Goal: Information Seeking & Learning: Learn about a topic

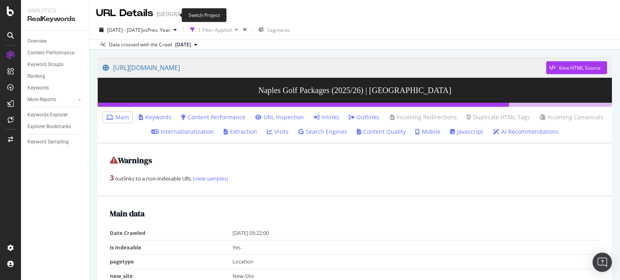
click at [214, 15] on icon "arrow-right-arrow-left" at bounding box center [216, 14] width 5 height 6
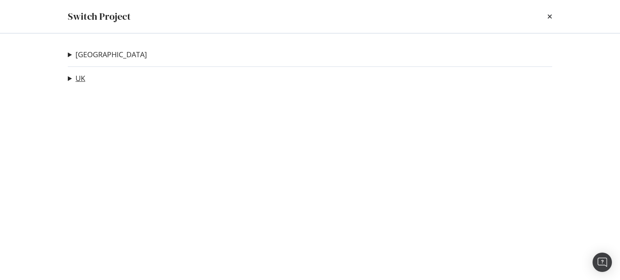
click at [81, 77] on link "UK" at bounding box center [80, 78] width 10 height 8
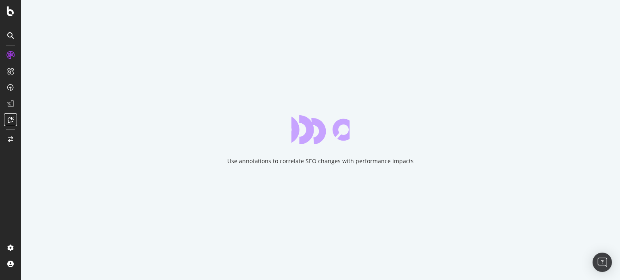
click at [11, 120] on icon at bounding box center [11, 120] width 6 height 6
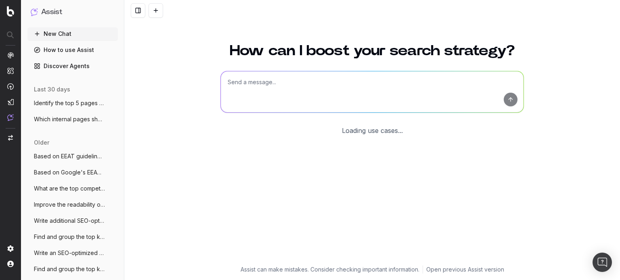
scroll to position [32, 0]
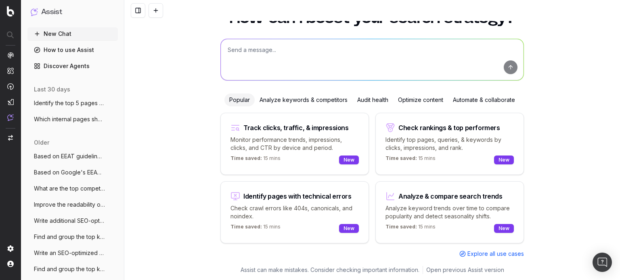
click at [267, 126] on div "Track clicks, traffic, & impressions" at bounding box center [295, 128] width 105 height 6
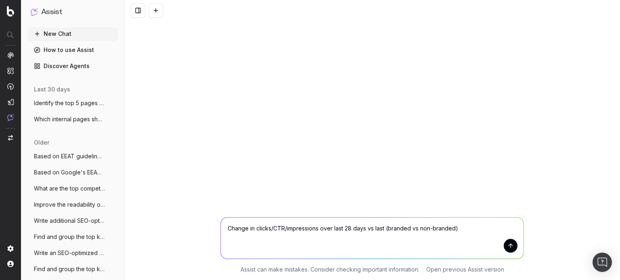
click at [475, 228] on textarea "Change in clicks/CTR/impressions over last 28 days vs last (branded vs non-bran…" at bounding box center [372, 238] width 303 height 41
drag, startPoint x: 362, startPoint y: 227, endPoint x: 342, endPoint y: 228, distance: 19.8
click at [342, 228] on textarea "Change in clicks/CTR/impressions over last 28 days vs last (branded vs non-bran…" at bounding box center [372, 238] width 303 height 41
click at [344, 228] on textarea "Change in clicks/CTR/impressions over last 28 days vs last (branded vs non-bran…" at bounding box center [372, 238] width 303 height 41
drag, startPoint x: 345, startPoint y: 228, endPoint x: 487, endPoint y: 228, distance: 142.1
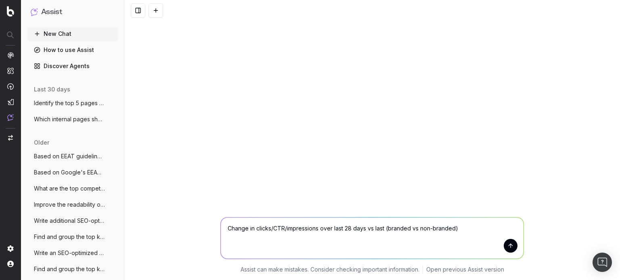
click at [487, 228] on textarea "Change in clicks/CTR/impressions over last 28 days vs last (branded vs non-bran…" at bounding box center [372, 238] width 303 height 41
drag, startPoint x: 384, startPoint y: 229, endPoint x: 149, endPoint y: 233, distance: 234.9
click at [149, 233] on div "Change in clicks/CTR/impressions over last Change in clicks/CTR/impressions ove…" at bounding box center [372, 244] width 496 height 73
type textarea "Monitor clicks in July 2025 vs July 2024 and how we have performed"
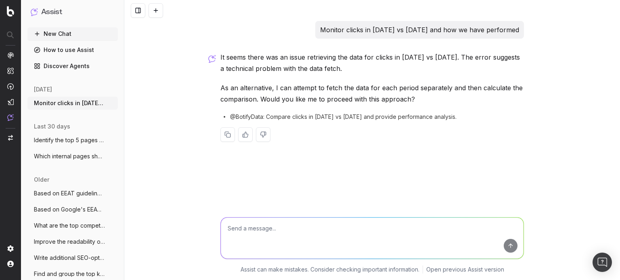
click at [251, 136] on button at bounding box center [245, 135] width 15 height 15
click at [313, 224] on textarea at bounding box center [372, 238] width 303 height 41
type textarea "Yes"
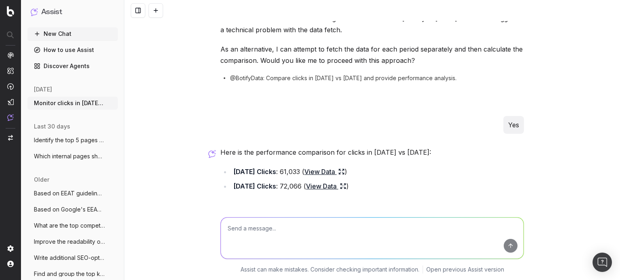
scroll to position [160, 0]
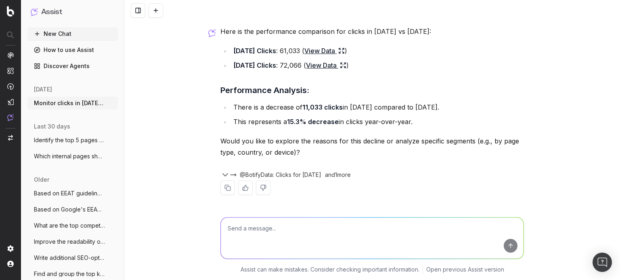
click at [268, 221] on textarea at bounding box center [372, 238] width 303 height 41
type textarea "What were the top performing pages?"
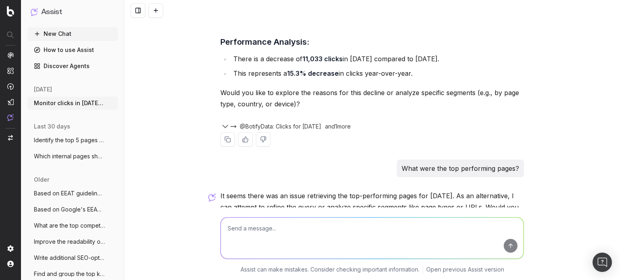
scroll to position [274, 0]
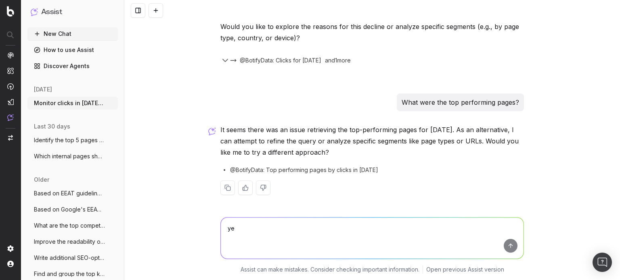
type textarea "yes"
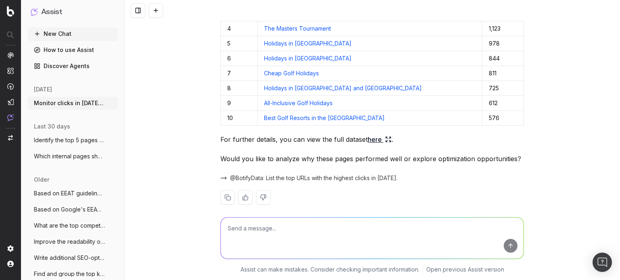
scroll to position [580, 0]
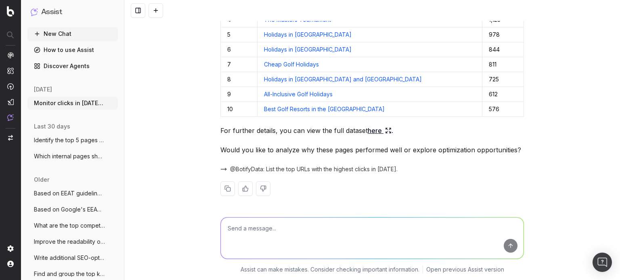
click at [321, 229] on textarea at bounding box center [372, 238] width 303 height 41
type textarea "How do these URLs compare vs July 2024?"
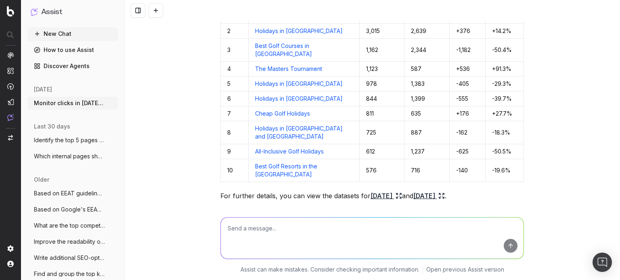
scroll to position [910, 0]
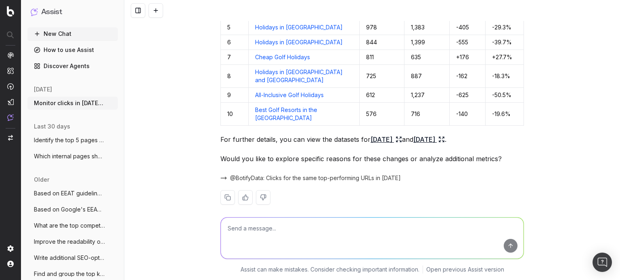
click at [377, 134] on link "July 2025" at bounding box center [385, 139] width 31 height 11
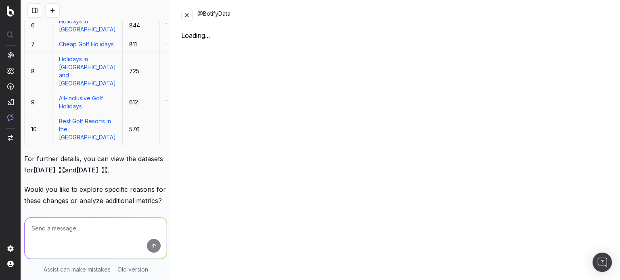
scroll to position [1182, 0]
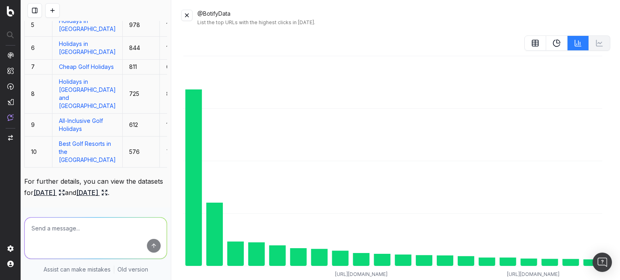
click at [189, 19] on button at bounding box center [186, 15] width 11 height 11
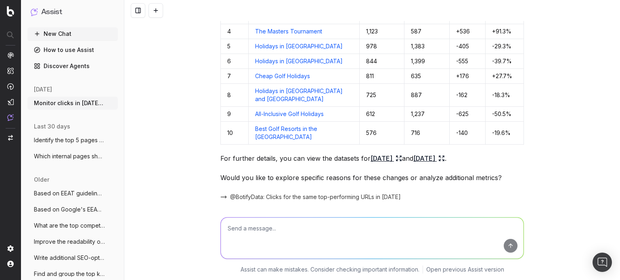
scroll to position [910, 0]
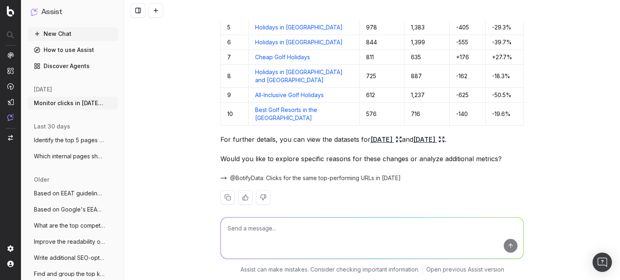
click at [306, 233] on textarea at bounding box center [372, 238] width 303 height 41
type textarea "Yes please"
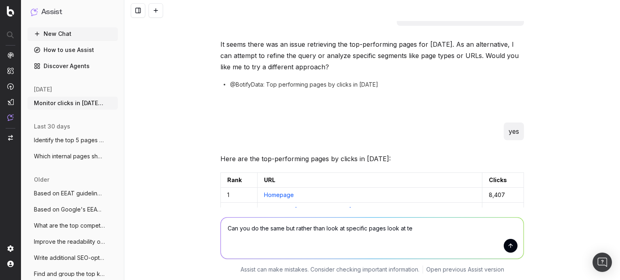
scroll to position [404, 0]
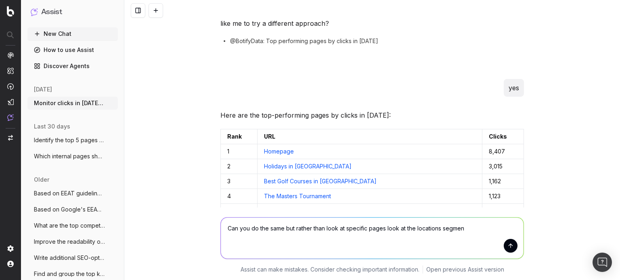
type textarea "Can you do the same but rather than look at specific pages look at the location…"
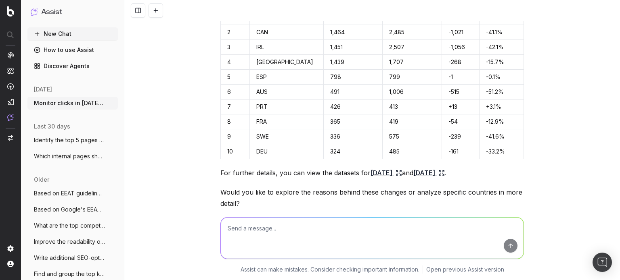
scroll to position [1458, 0]
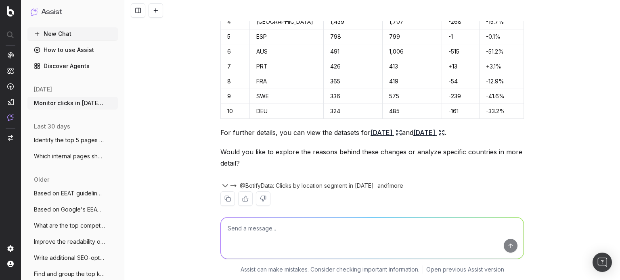
click at [223, 185] on icon "button" at bounding box center [225, 186] width 5 height 2
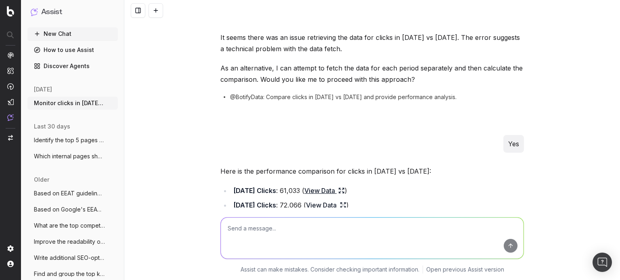
scroll to position [0, 0]
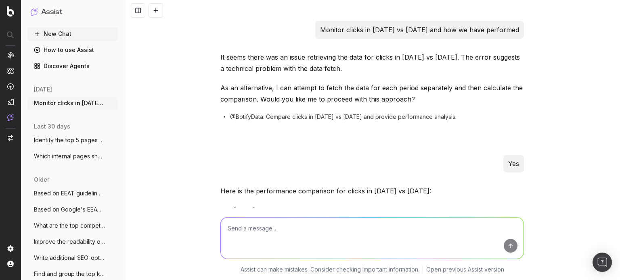
click at [268, 224] on textarea at bounding box center [372, 238] width 303 height 41
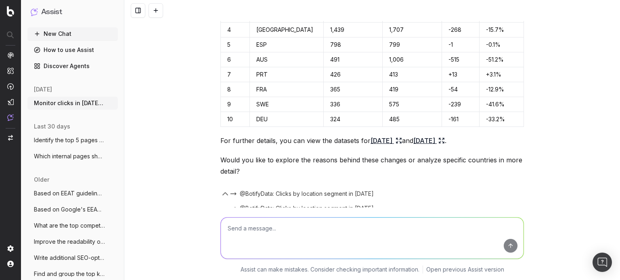
scroll to position [1473, 0]
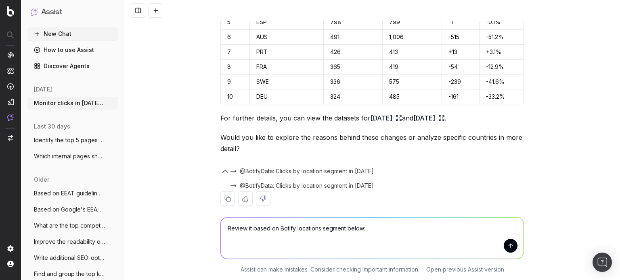
paste textarea "uk-ireland"
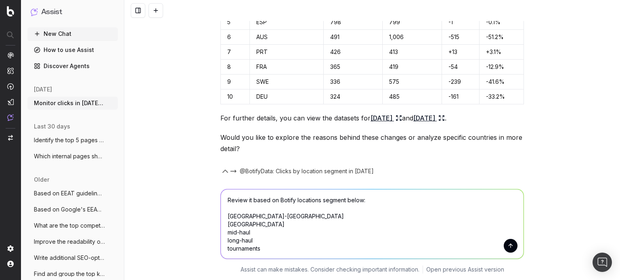
type textarea "Review it based on Botify locations segment below: uk-ireland europe mid-haul l…"
click at [505, 247] on button "submit" at bounding box center [511, 246] width 14 height 14
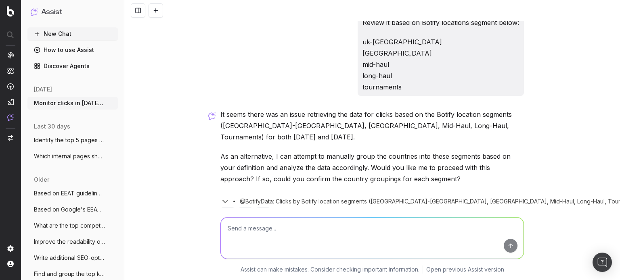
scroll to position [1682, 0]
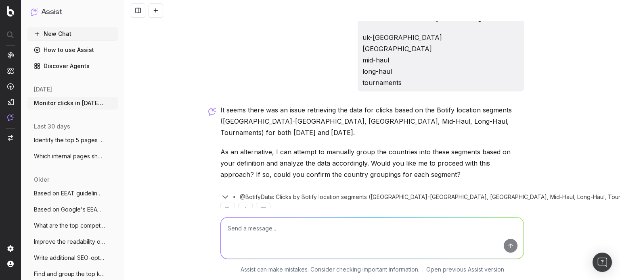
click at [220, 192] on icon "button" at bounding box center [225, 197] width 10 height 10
click at [280, 223] on textarea at bounding box center [372, 238] width 303 height 41
type textarea "Instead, do it by the pagetype segment"
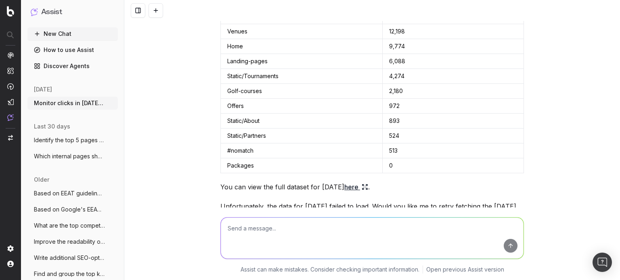
scroll to position [2048, 0]
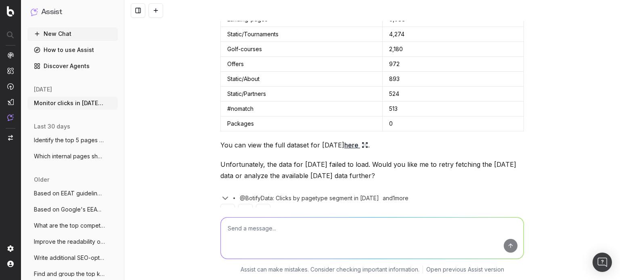
click at [264, 226] on textarea at bounding box center [372, 238] width 303 height 41
type textarea "Yes, please fetch july 2025"
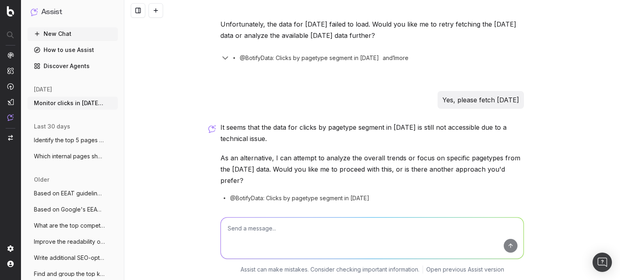
scroll to position [2194, 0]
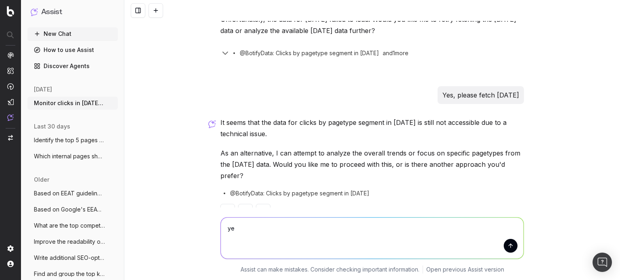
type textarea "yes"
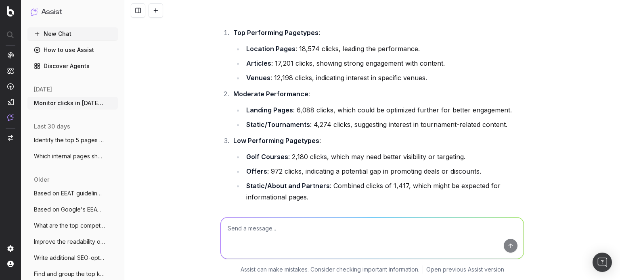
scroll to position [2470, 0]
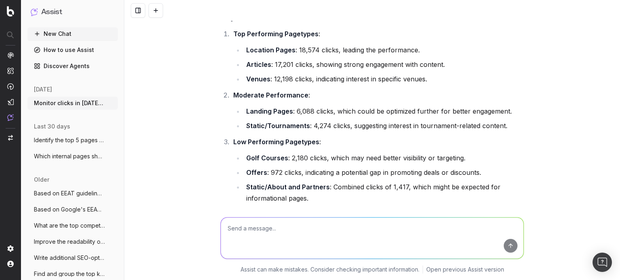
click at [169, 148] on div "Monitor clicks in July 2025 vs July 2024 and how we have performed It seems the…" at bounding box center [372, 140] width 496 height 280
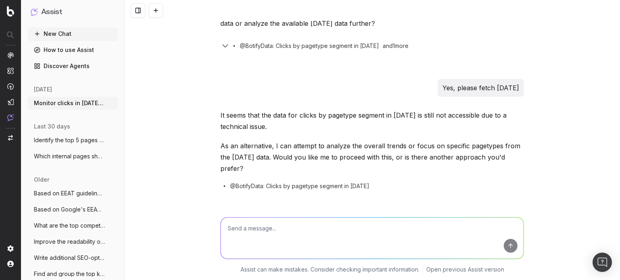
scroll to position [2187, 0]
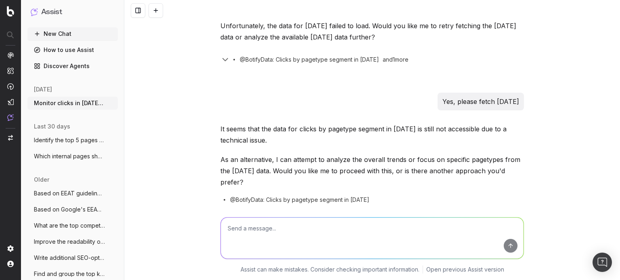
click at [597, 197] on div "Monitor clicks in July 2025 vs July 2024 and how we have performed It seems the…" at bounding box center [372, 140] width 496 height 280
click at [74, 36] on button "New Chat" at bounding box center [72, 33] width 90 height 13
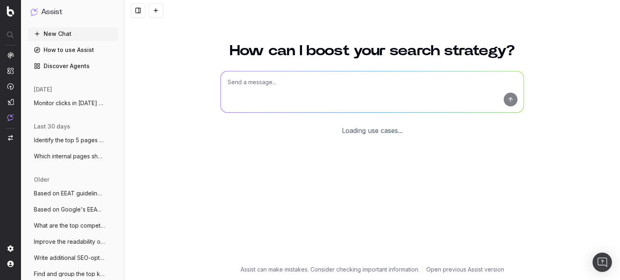
scroll to position [32, 0]
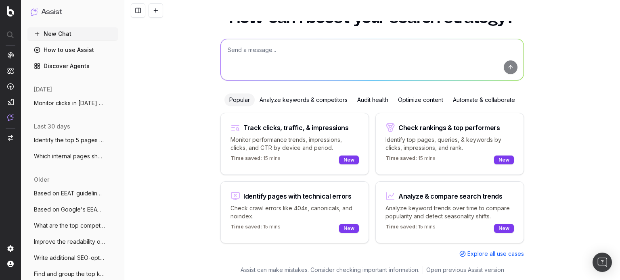
click at [280, 54] on textarea at bounding box center [372, 59] width 303 height 41
type textarea "Can you assess the most recent 'Golfbreaks' brand mentions via perplexity?"
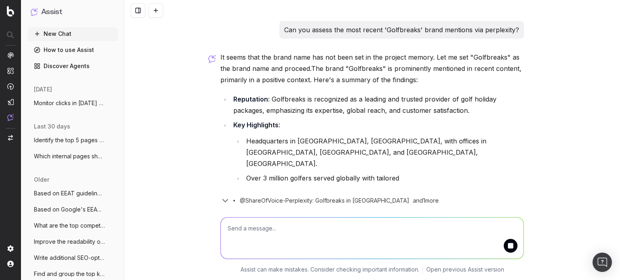
scroll to position [5, 0]
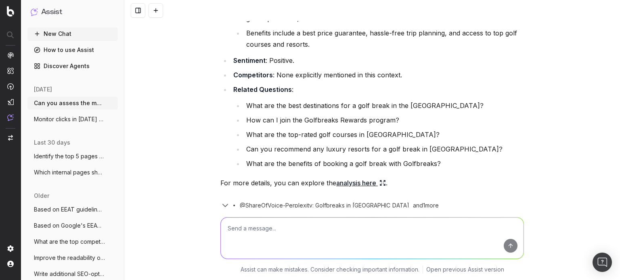
scroll to position [223, 0]
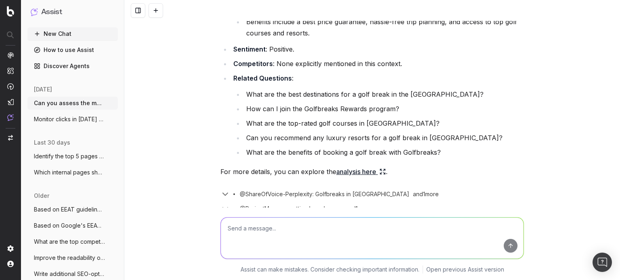
click at [349, 166] on link "analysis here" at bounding box center [361, 171] width 50 height 11
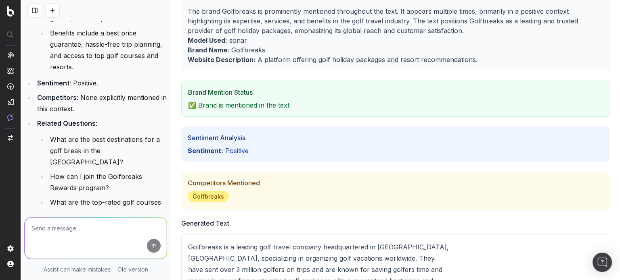
scroll to position [54, 0]
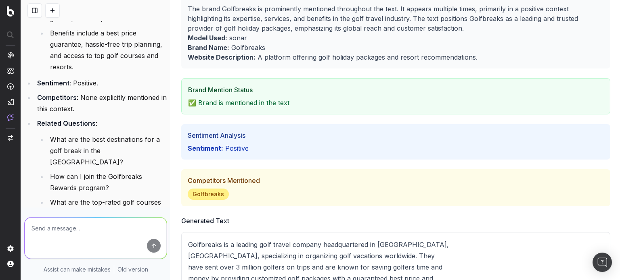
click at [271, 104] on p "✅ Brand is mentioned in the text" at bounding box center [395, 103] width 415 height 10
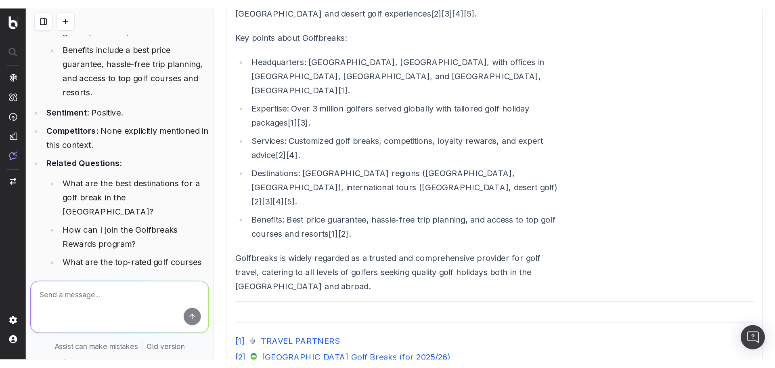
scroll to position [397, 0]
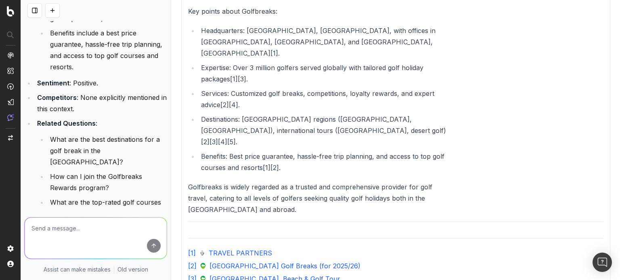
click at [258, 249] on link "[ 1 ] TRAVEL PARTNERS" at bounding box center [395, 254] width 415 height 10
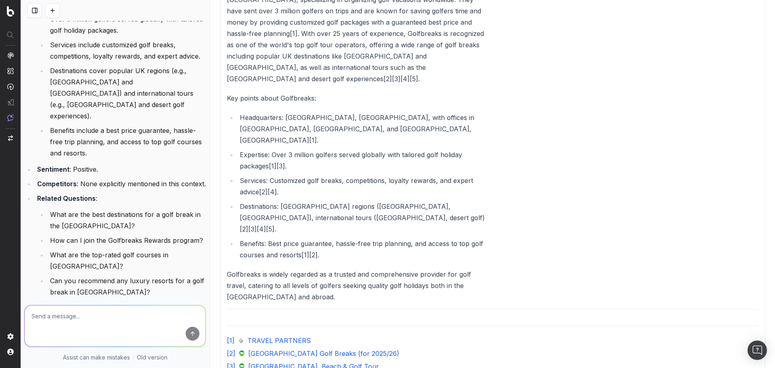
scroll to position [93, 0]
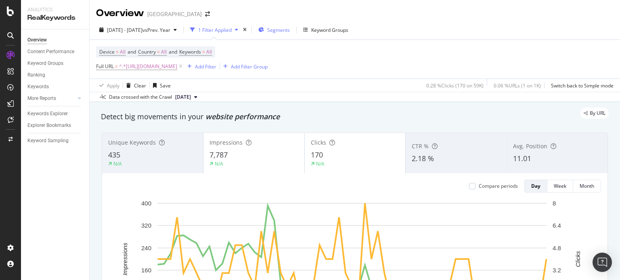
click at [290, 31] on span "Segments" at bounding box center [278, 30] width 23 height 7
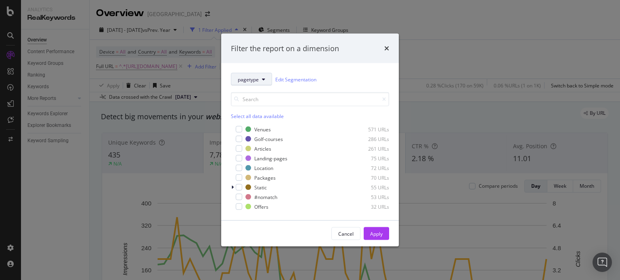
click at [259, 84] on button "pagetype" at bounding box center [251, 79] width 41 height 13
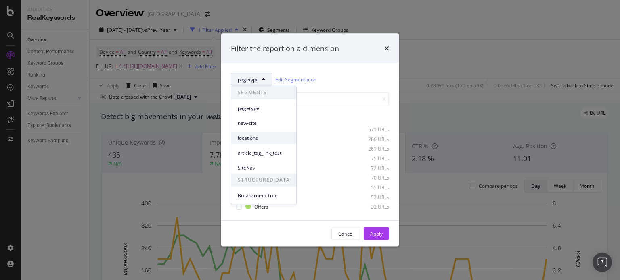
click at [256, 133] on div "locations" at bounding box center [263, 138] width 65 height 12
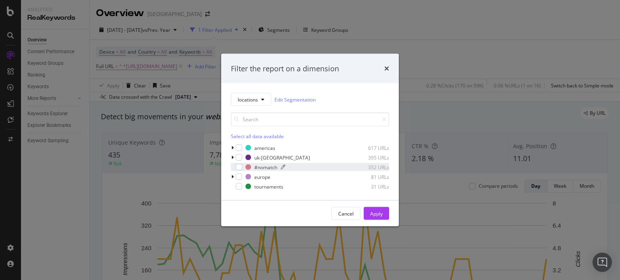
drag, startPoint x: 252, startPoint y: 146, endPoint x: 291, endPoint y: 166, distance: 43.3
click at [291, 166] on div "americas 617 URLs uk-ireland 395 URLs #nomatch 352 URLs europe 81 URLs tourname…" at bounding box center [310, 167] width 158 height 47
click at [153, 124] on div "Filter the report on a dimension locations Edit Segmentation Select all data av…" at bounding box center [310, 140] width 620 height 280
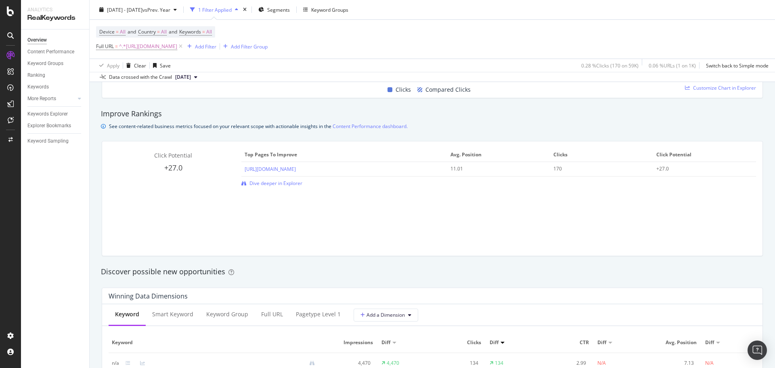
scroll to position [726, 0]
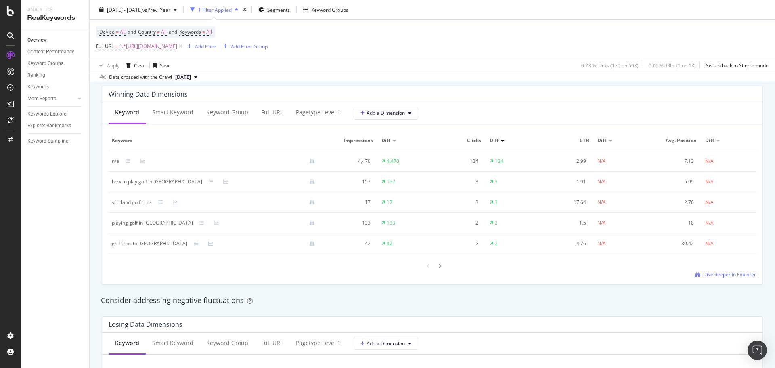
click at [724, 271] on span "Dive deeper in Explorer" at bounding box center [729, 274] width 53 height 7
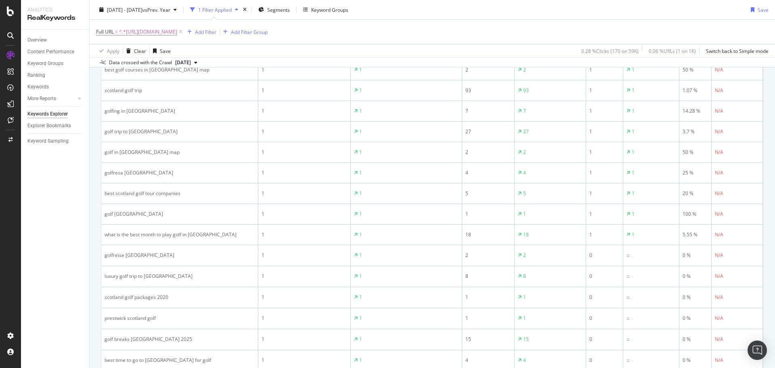
scroll to position [686, 0]
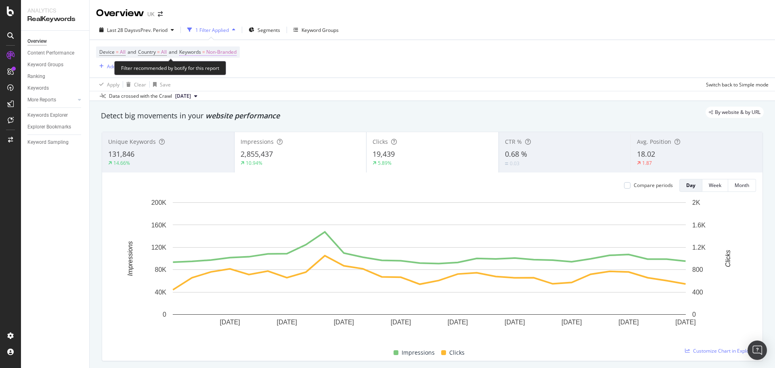
click at [232, 49] on span "Non-Branded" at bounding box center [221, 51] width 30 height 11
click at [213, 67] on div "Non-Branded" at bounding box center [212, 71] width 43 height 12
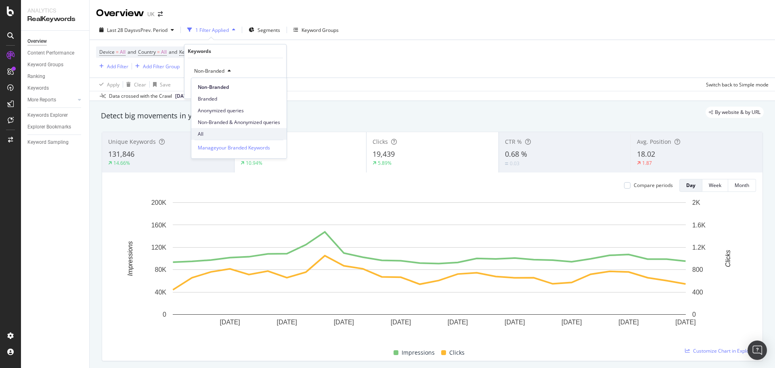
click at [210, 136] on span "All" at bounding box center [239, 133] width 82 height 7
click at [270, 95] on div "All Cancel Add filter Apply" at bounding box center [235, 78] width 102 height 40
click at [270, 92] on button "Apply" at bounding box center [267, 88] width 23 height 8
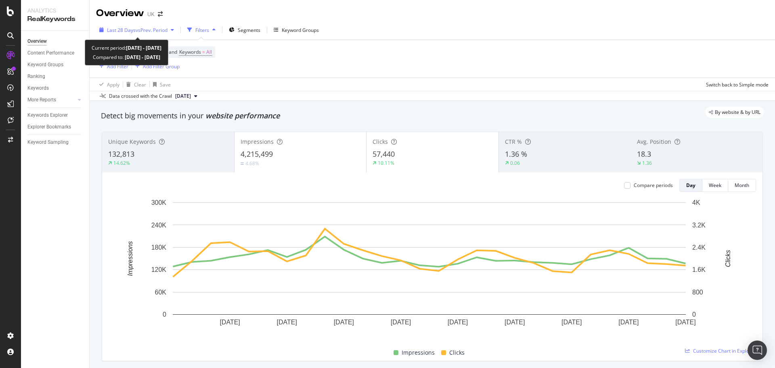
click at [147, 33] on span "vs Prev. Period" at bounding box center [152, 30] width 32 height 7
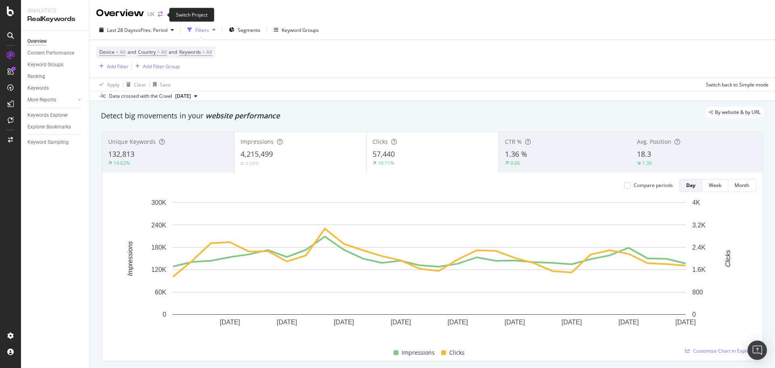
click at [163, 15] on icon "arrow-right-arrow-left" at bounding box center [160, 14] width 5 height 6
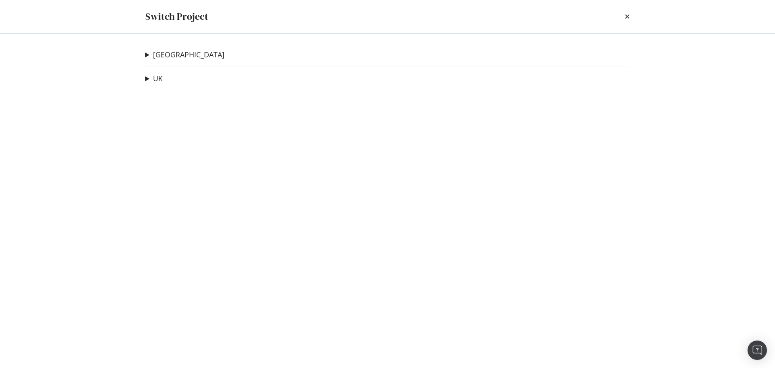
click at [165, 56] on link "[GEOGRAPHIC_DATA]" at bounding box center [188, 54] width 71 height 8
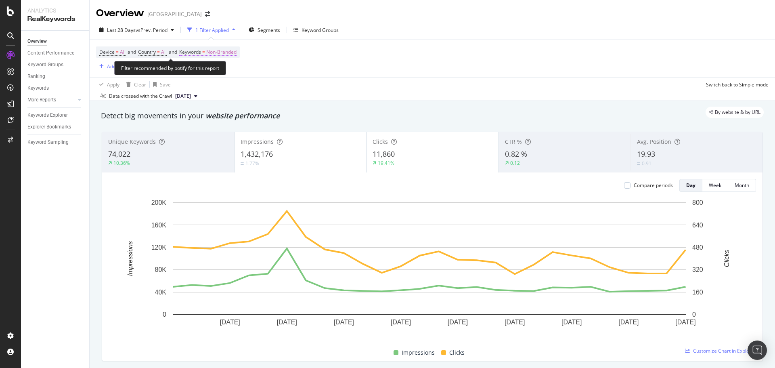
click at [224, 54] on span "Non-Branded" at bounding box center [221, 51] width 30 height 11
click at [219, 72] on span "Non-Branded" at bounding box center [207, 70] width 33 height 7
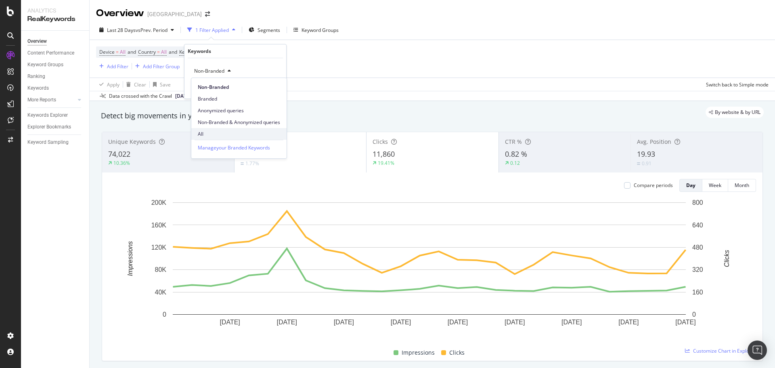
click at [214, 134] on span "All" at bounding box center [239, 133] width 82 height 7
click at [265, 86] on div "button" at bounding box center [261, 88] width 11 height 5
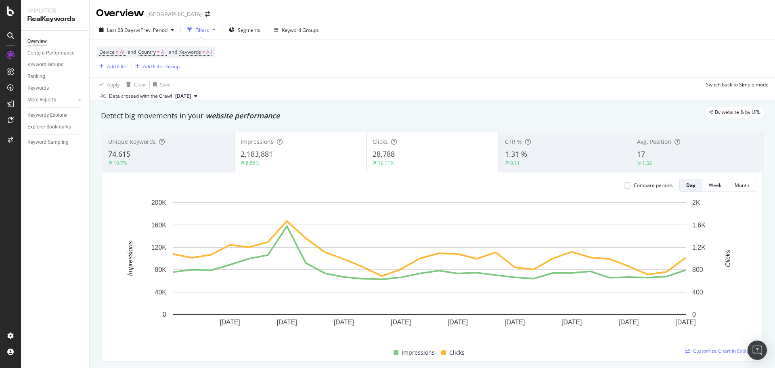
click at [117, 65] on div "Add Filter" at bounding box center [117, 66] width 21 height 7
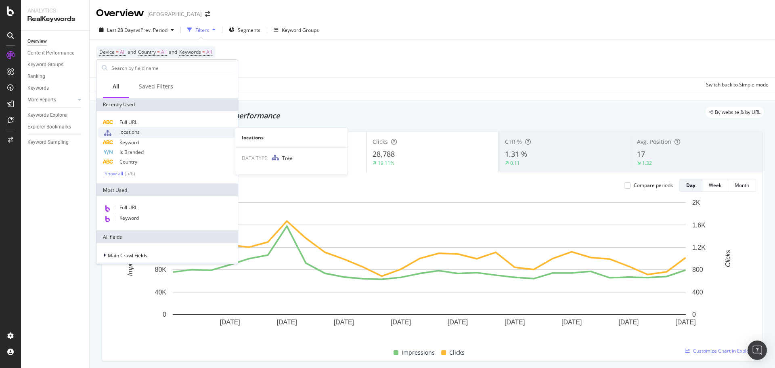
click at [132, 130] on span "locations" at bounding box center [129, 131] width 20 height 7
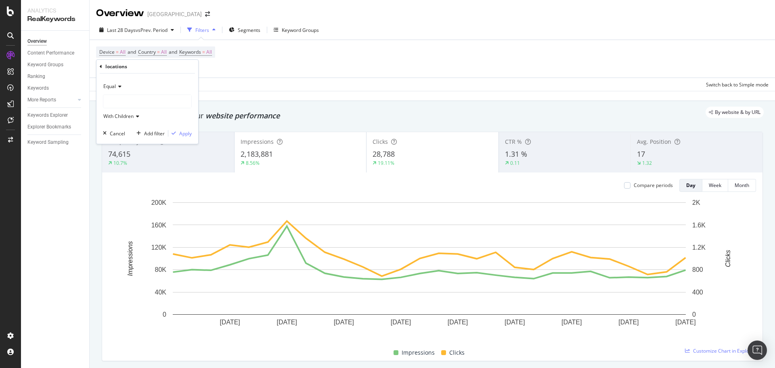
click at [129, 96] on div at bounding box center [147, 101] width 88 height 13
click at [109, 117] on icon at bounding box center [108, 117] width 3 height 5
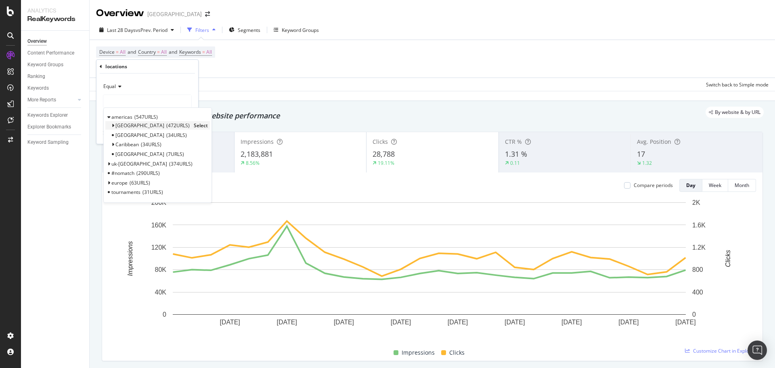
click at [113, 126] on icon at bounding box center [112, 125] width 3 height 5
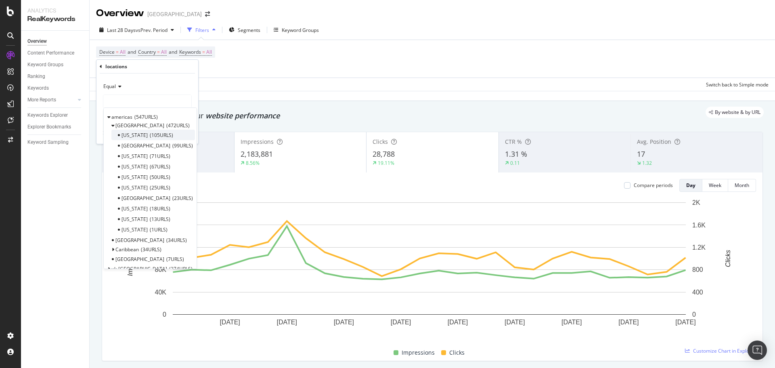
click at [164, 133] on div "Florida 105 URLS" at bounding box center [153, 135] width 84 height 10
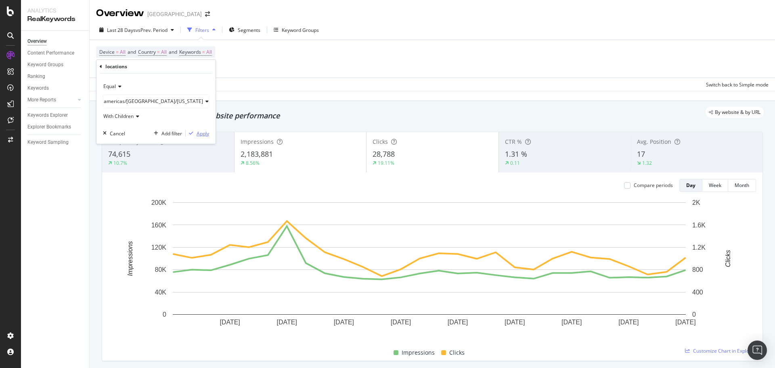
click at [197, 133] on div "Apply" at bounding box center [203, 133] width 13 height 7
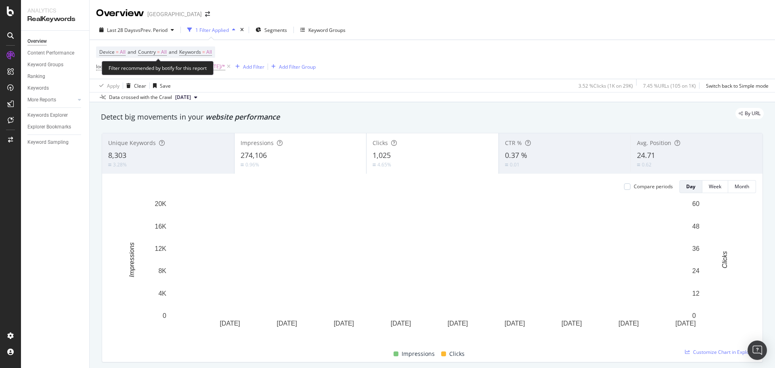
click at [111, 66] on div "Filter recommended by botify for this report" at bounding box center [158, 68] width 112 height 14
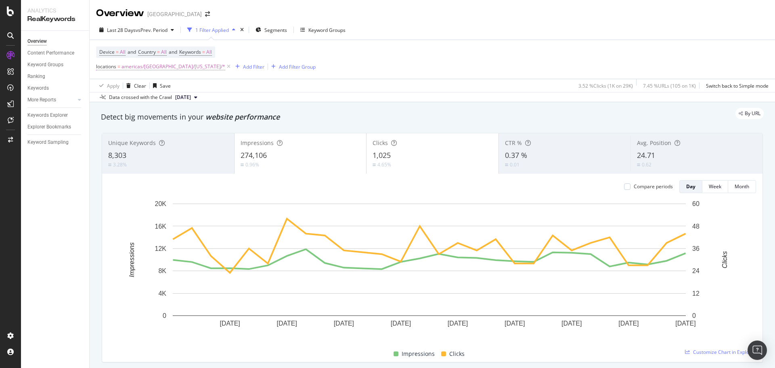
click at [137, 64] on span "americas/[GEOGRAPHIC_DATA]/[US_STATE]/*" at bounding box center [173, 66] width 104 height 11
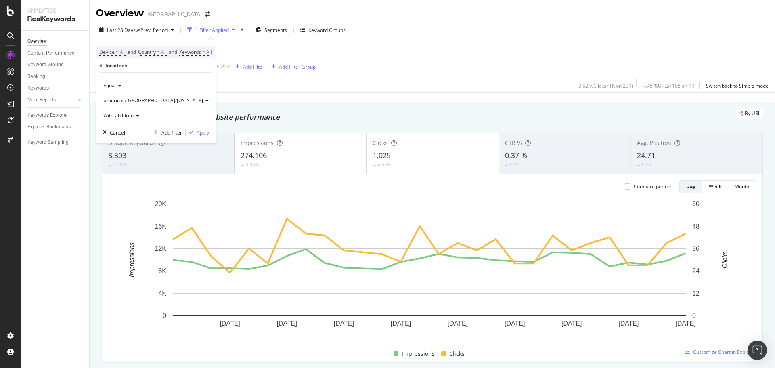
click at [116, 87] on icon at bounding box center [119, 85] width 6 height 5
click at [99, 67] on div "locations Equal Equal Not Equal americas/USA/Florida With Children Cancel Add f…" at bounding box center [155, 101] width 119 height 84
click at [101, 64] on icon at bounding box center [101, 65] width 2 height 5
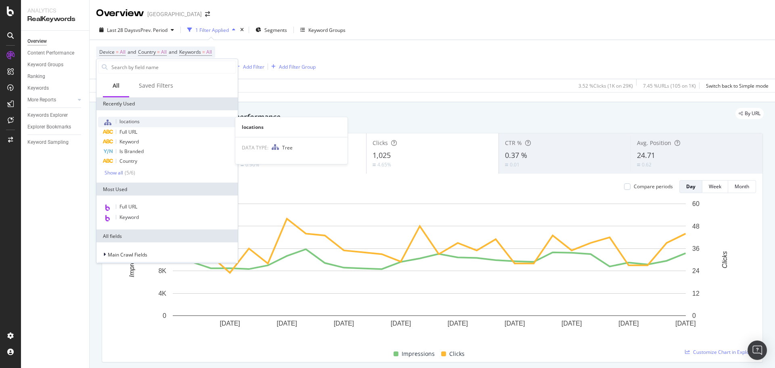
click at [136, 126] on div "locations" at bounding box center [167, 122] width 138 height 10
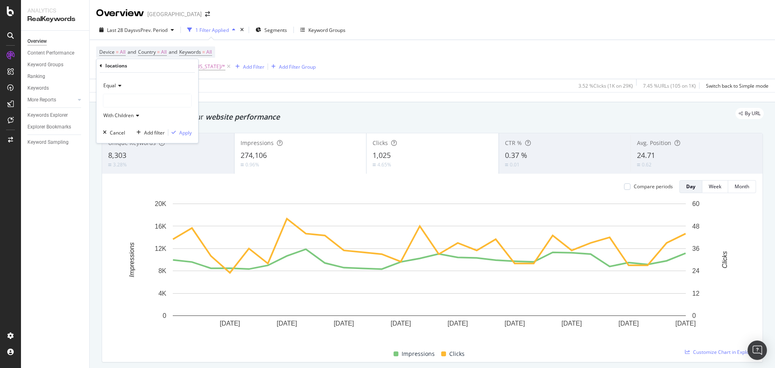
click at [134, 96] on div at bounding box center [147, 100] width 88 height 13
click at [108, 116] on icon at bounding box center [108, 116] width 3 height 5
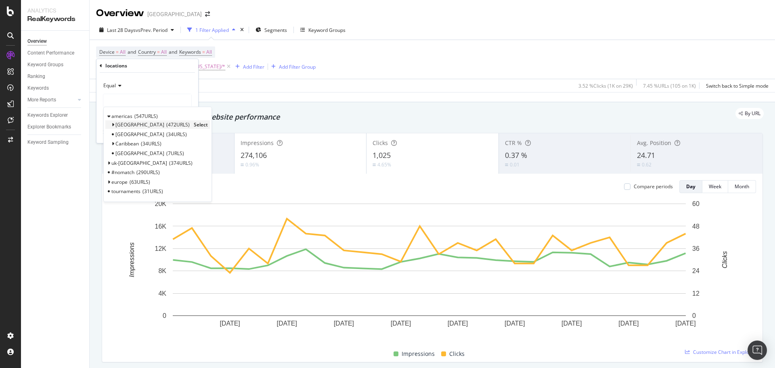
click at [112, 124] on icon at bounding box center [112, 124] width 3 height 5
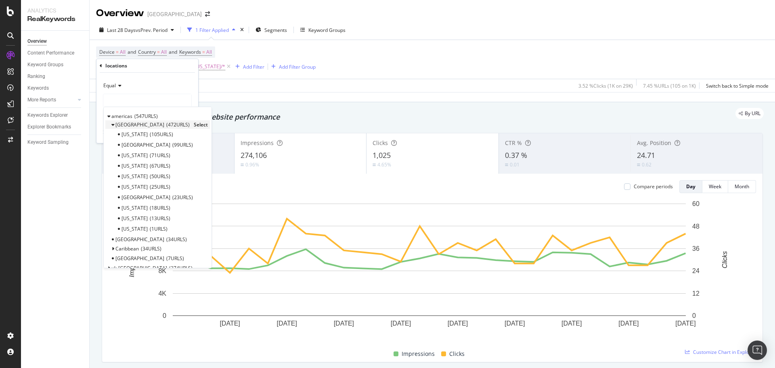
click at [154, 124] on div "USA 472 URLS Select" at bounding box center [157, 124] width 105 height 8
click at [172, 134] on div "Florida 105 URLS" at bounding box center [153, 134] width 84 height 10
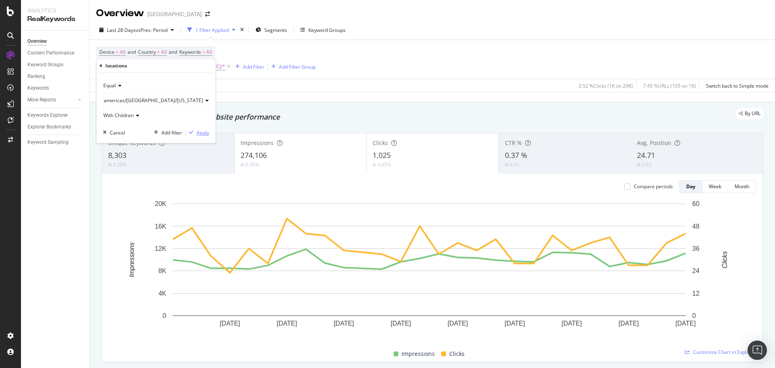
click at [197, 133] on div "Apply" at bounding box center [203, 132] width 13 height 7
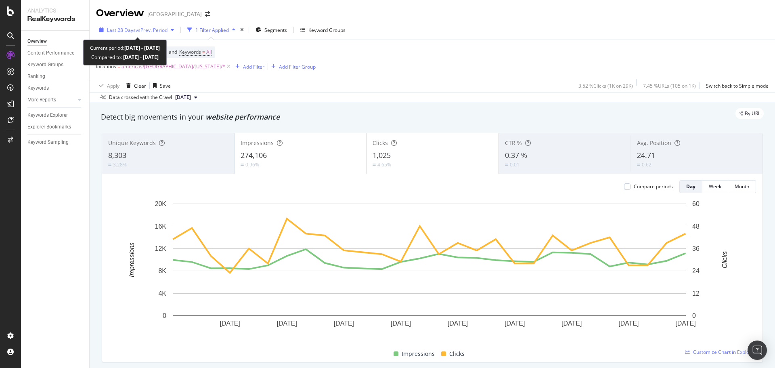
click at [159, 33] on span "vs Prev. Period" at bounding box center [152, 30] width 32 height 7
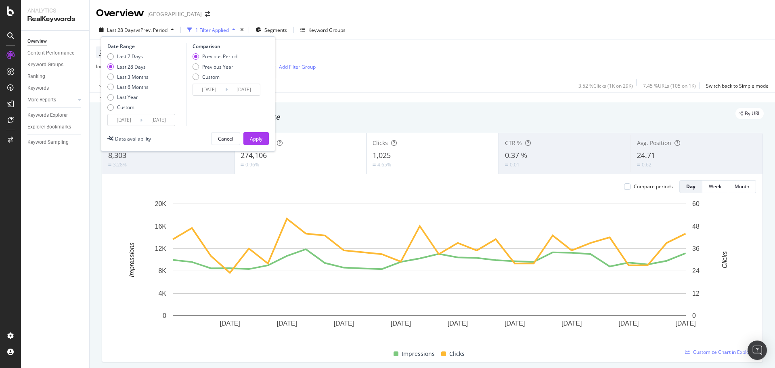
click at [126, 119] on input "2025/07/14" at bounding box center [124, 119] width 32 height 11
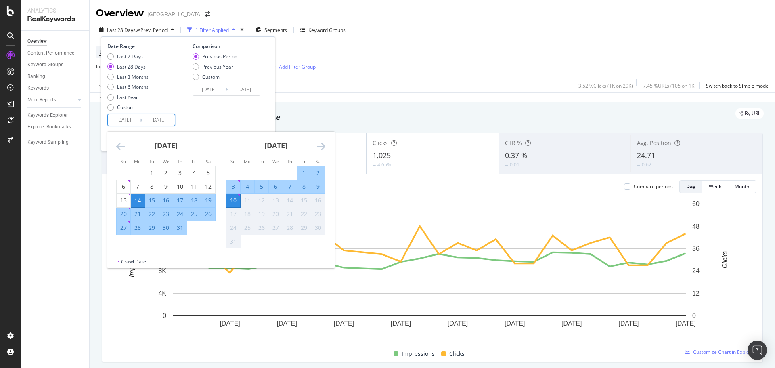
click at [123, 152] on div "July 2025" at bounding box center [165, 149] width 99 height 34
click at [123, 148] on icon "Move backward to switch to the previous month." at bounding box center [120, 146] width 8 height 10
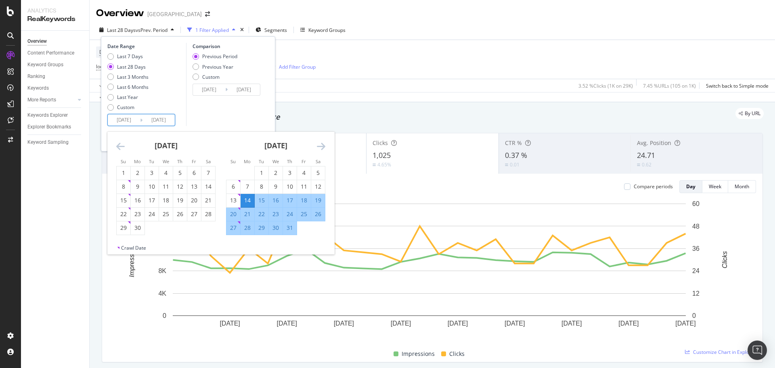
click at [322, 148] on icon "Move forward to switch to the next month." at bounding box center [321, 146] width 8 height 10
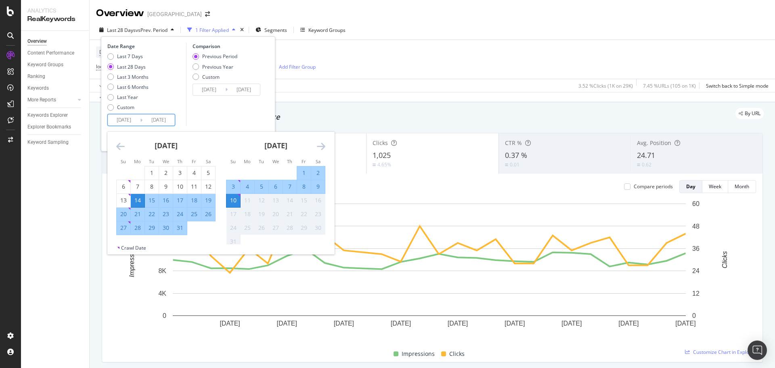
click at [125, 147] on div "July 2025" at bounding box center [165, 149] width 99 height 34
click at [117, 142] on icon "Move backward to switch to the previous month." at bounding box center [120, 146] width 8 height 10
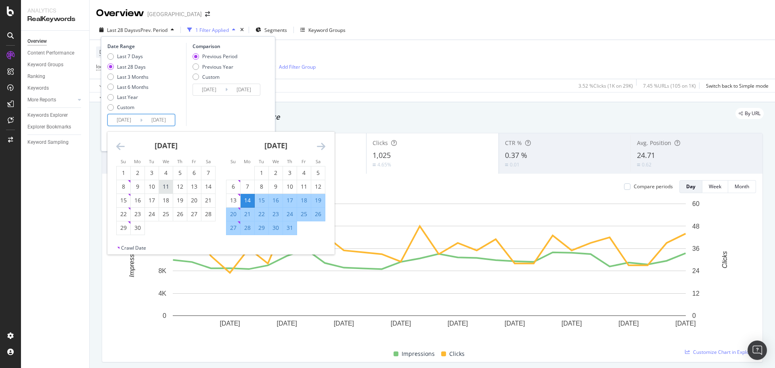
click at [169, 186] on div "11" at bounding box center [166, 186] width 14 height 8
type input "2025/06/11"
type input "2025/04/11"
type input "2025/06/10"
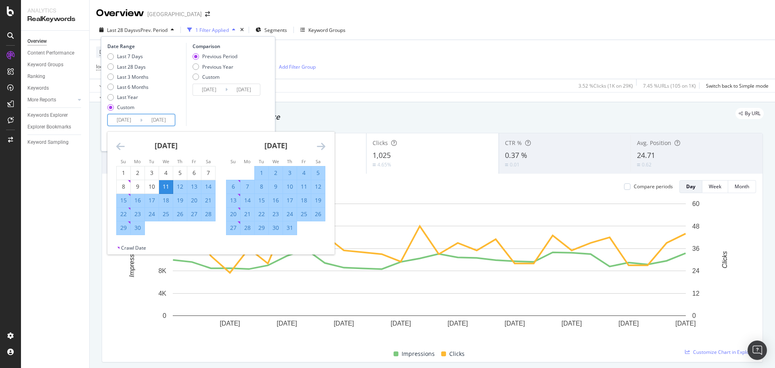
click at [226, 71] on div "Previous Period Previous Year Custom" at bounding box center [214, 68] width 45 height 30
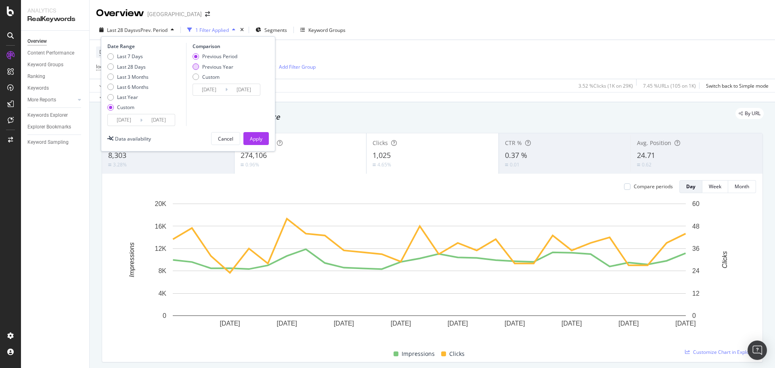
click at [222, 64] on div "Previous Year" at bounding box center [217, 66] width 31 height 7
type input "2024/06/12"
type input "2024/08/11"
click at [258, 137] on div "Apply" at bounding box center [256, 138] width 13 height 7
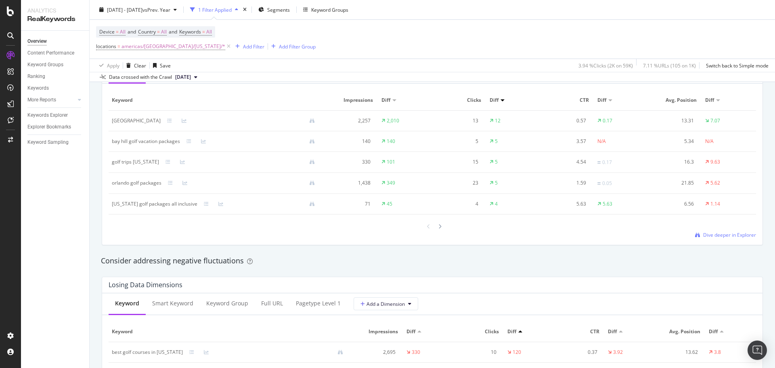
scroll to position [726, 0]
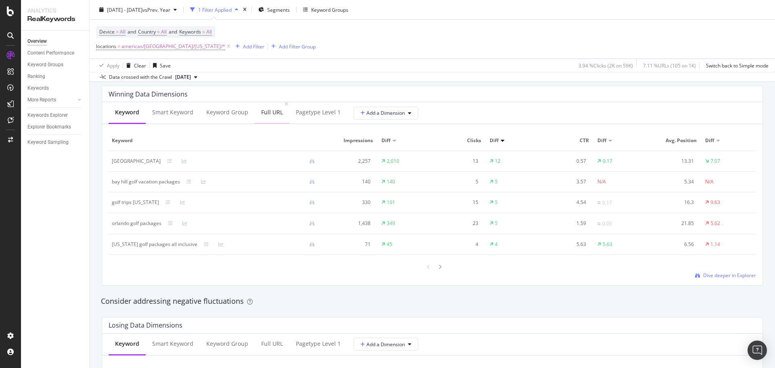
click at [278, 107] on div "Full URL" at bounding box center [272, 113] width 35 height 22
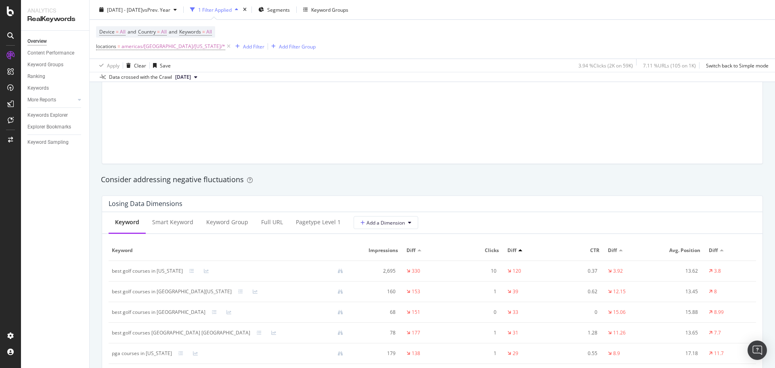
scroll to position [847, 0]
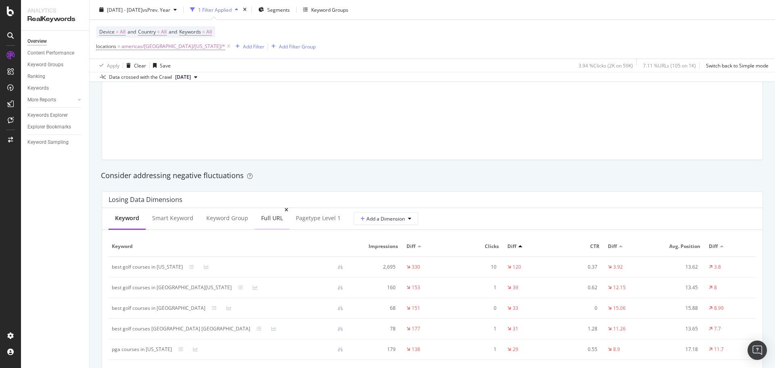
click at [274, 223] on div "Full URL" at bounding box center [272, 218] width 35 height 22
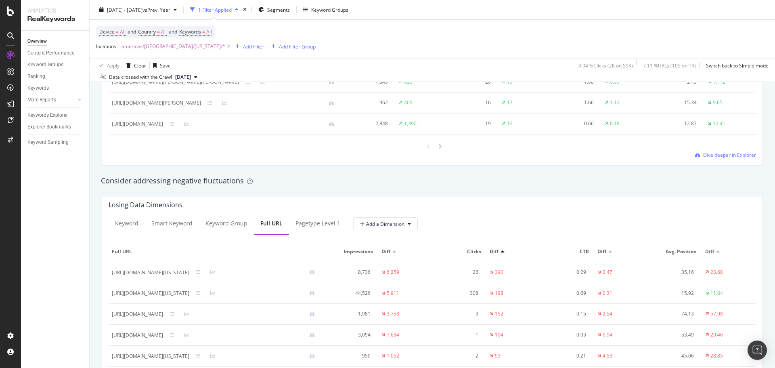
scroll to position [888, 0]
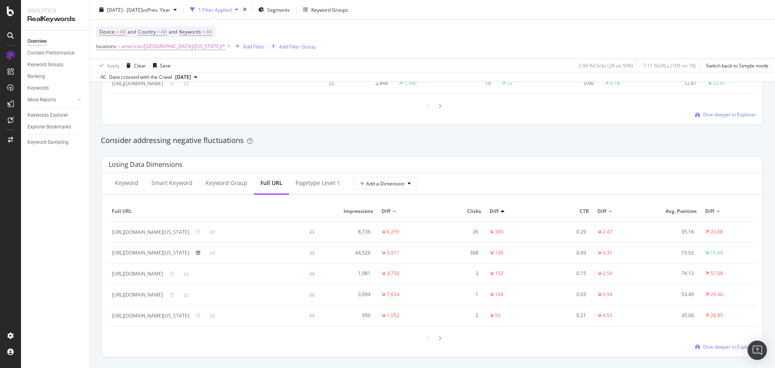
click at [201, 251] on icon at bounding box center [198, 252] width 5 height 5
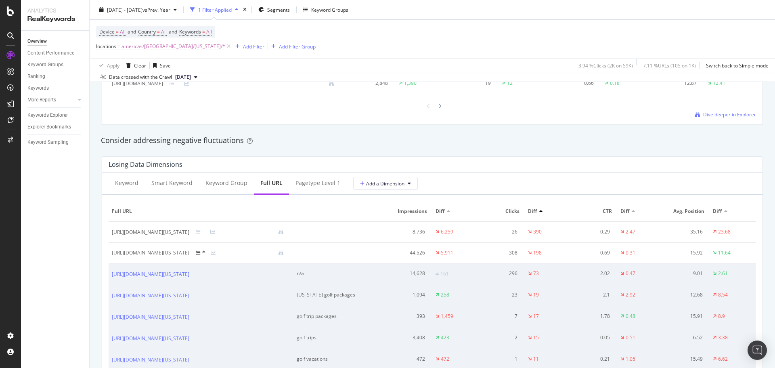
scroll to position [928, 0]
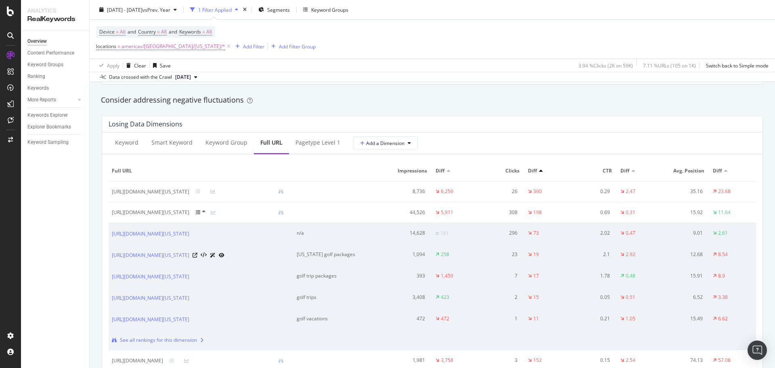
click at [341, 251] on div "[US_STATE] golf packages" at bounding box center [335, 254] width 77 height 7
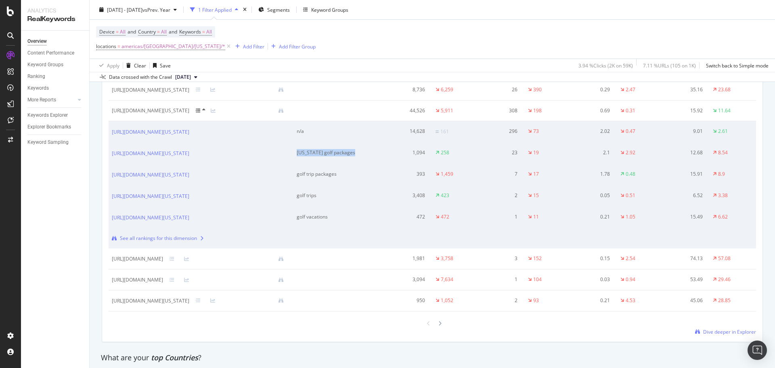
scroll to position [1049, 0]
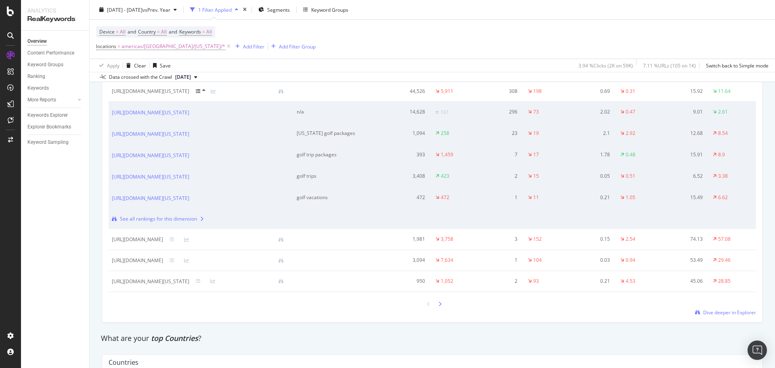
click at [439, 305] on div at bounding box center [439, 303] width 7 height 11
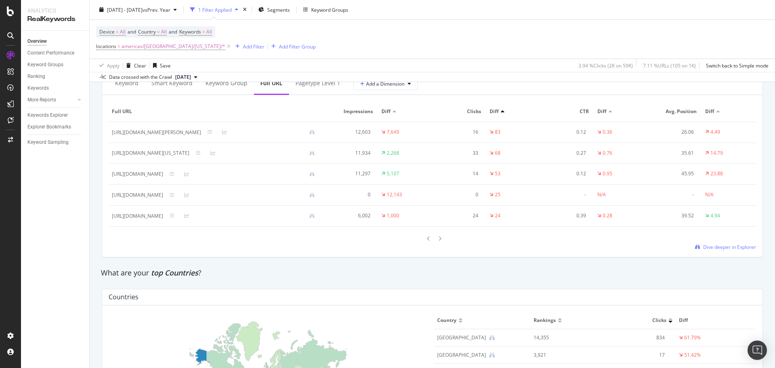
scroll to position [969, 0]
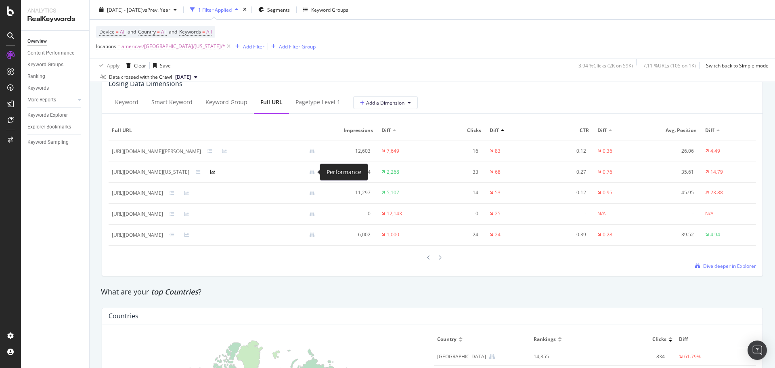
click at [215, 173] on icon at bounding box center [212, 171] width 5 height 5
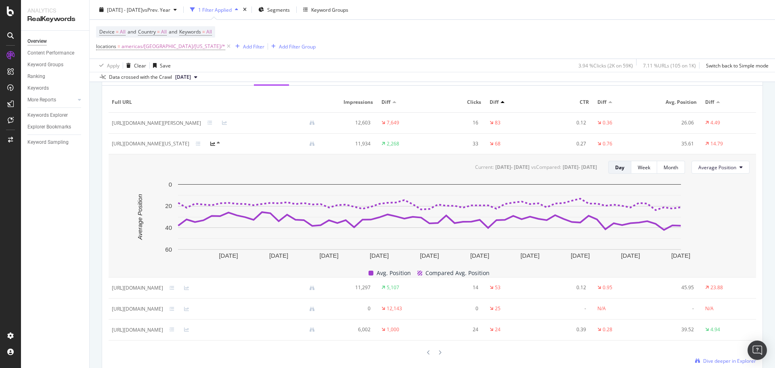
scroll to position [1009, 0]
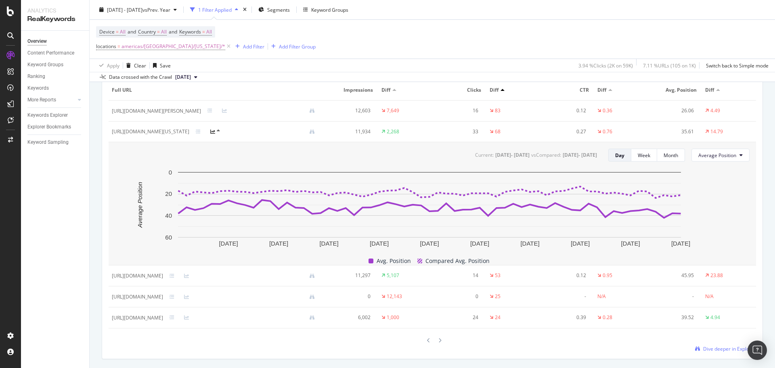
click at [301, 136] on td "https://www.golfbreaks.com/en-us/inspiration/articles/best-golf-resorts-florida/" at bounding box center [217, 131] width 216 height 21
click at [201, 133] on icon at bounding box center [198, 131] width 5 height 5
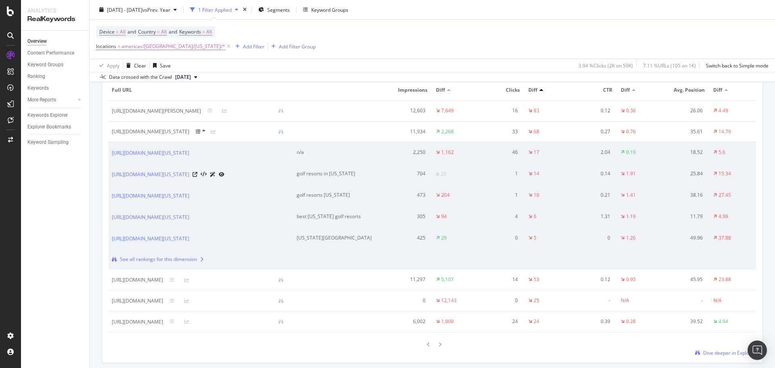
click at [347, 177] on div "golf resorts in florida" at bounding box center [336, 173] width 78 height 7
click at [354, 220] on div "best florida golf resorts" at bounding box center [336, 216] width 78 height 7
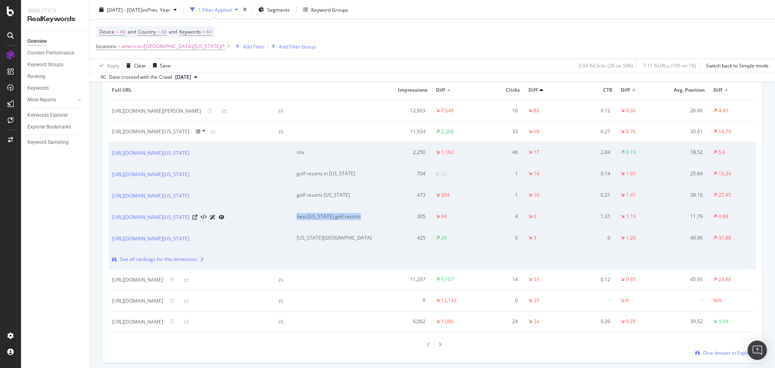
click at [354, 220] on div "best florida golf resorts" at bounding box center [336, 216] width 78 height 7
copy div "best florida golf resorts"
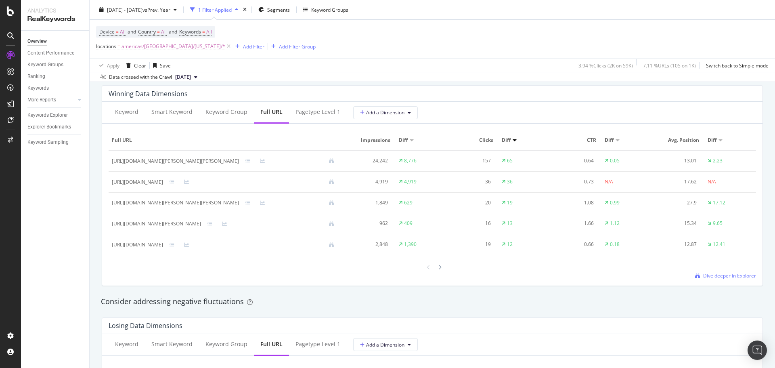
scroll to position [726, 0]
click at [438, 268] on icon at bounding box center [439, 267] width 3 height 5
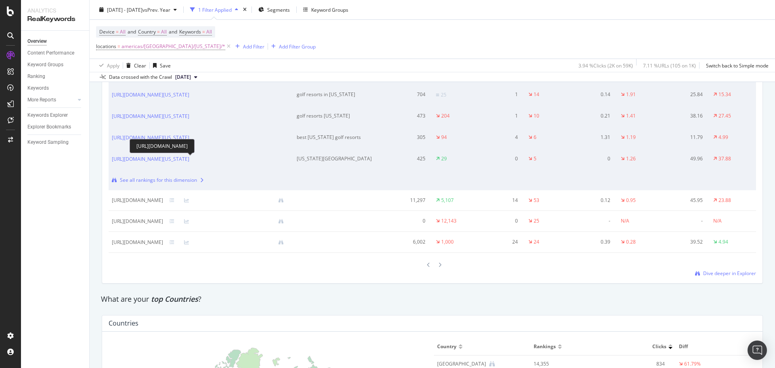
scroll to position [1170, 0]
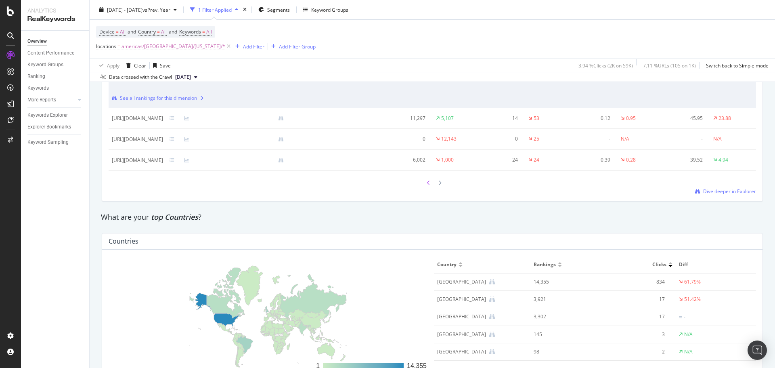
click at [427, 185] on icon at bounding box center [428, 182] width 3 height 5
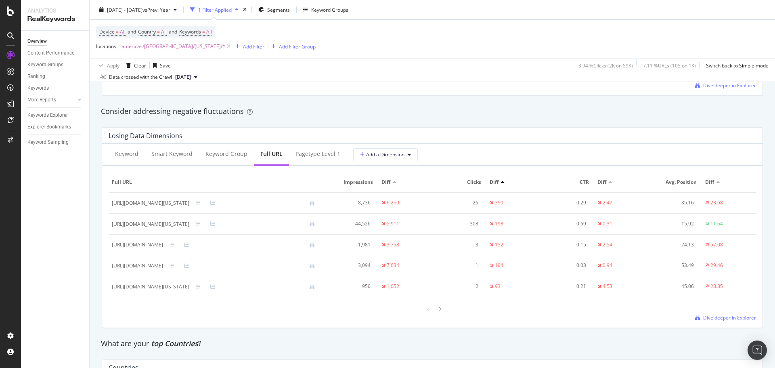
scroll to position [888, 0]
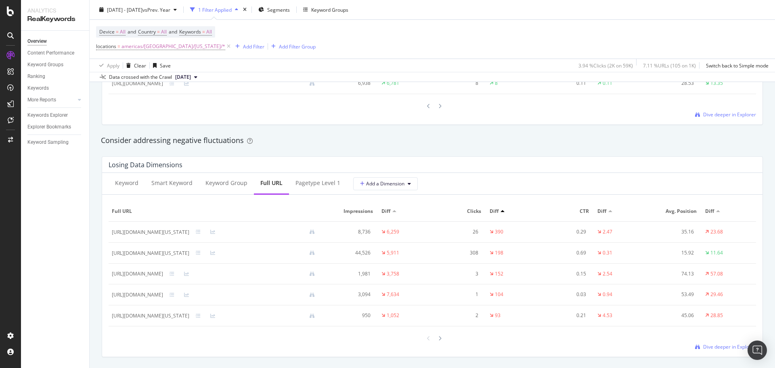
click at [192, 257] on td "[URL][DOMAIN_NAME][US_STATE]" at bounding box center [217, 253] width 216 height 21
click at [189, 255] on div "[URL][DOMAIN_NAME][US_STATE]" at bounding box center [150, 252] width 77 height 7
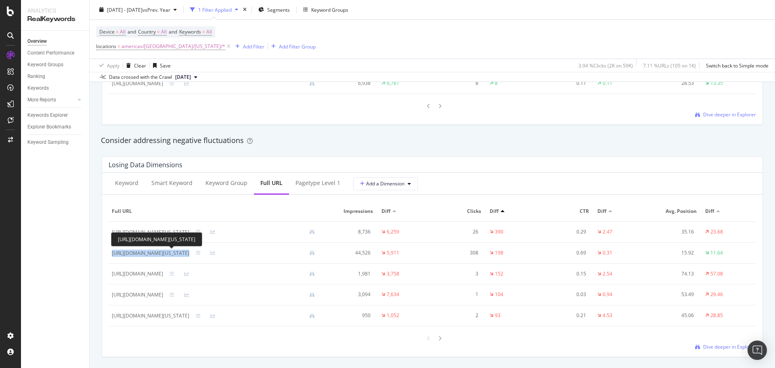
copy div "[URL][DOMAIN_NAME][US_STATE]"
click at [182, 253] on div "[URL][DOMAIN_NAME][US_STATE]" at bounding box center [150, 252] width 77 height 7
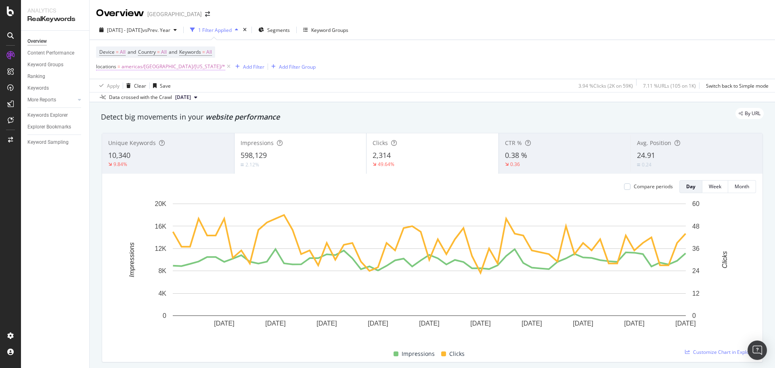
click at [142, 69] on span "americas/[GEOGRAPHIC_DATA]/[US_STATE]/*" at bounding box center [173, 66] width 104 height 11
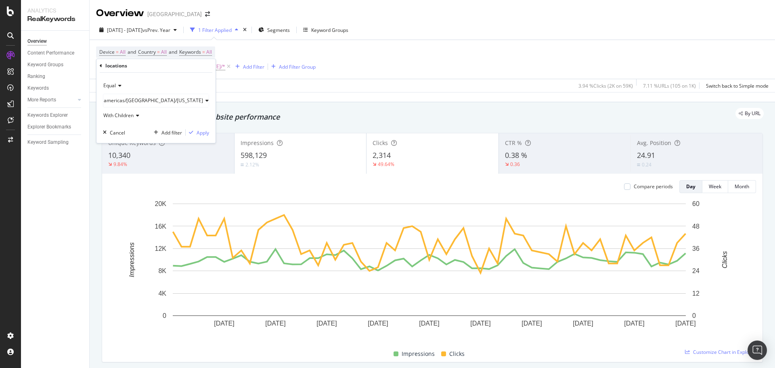
click at [102, 64] on div "locations" at bounding box center [156, 66] width 113 height 14
click at [101, 65] on icon at bounding box center [101, 65] width 2 height 5
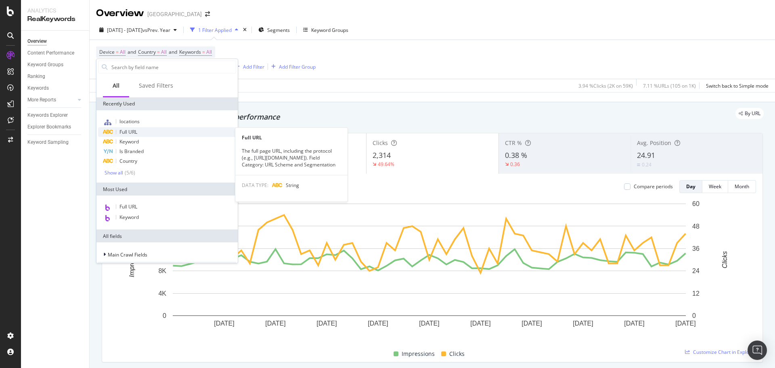
click at [132, 130] on span "Full URL" at bounding box center [128, 131] width 18 height 7
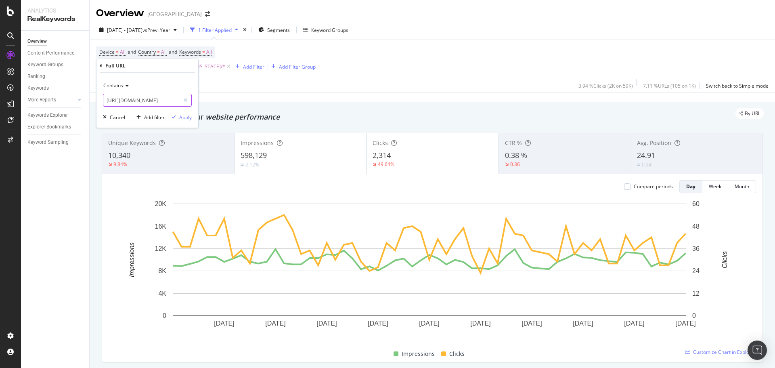
click at [138, 98] on input "[URL][DOMAIN_NAME]" at bounding box center [141, 100] width 76 height 13
paste input "vacations/[US_STATE]"
type input "[URL][DOMAIN_NAME][US_STATE]"
click at [123, 88] on div "Contains" at bounding box center [147, 85] width 89 height 13
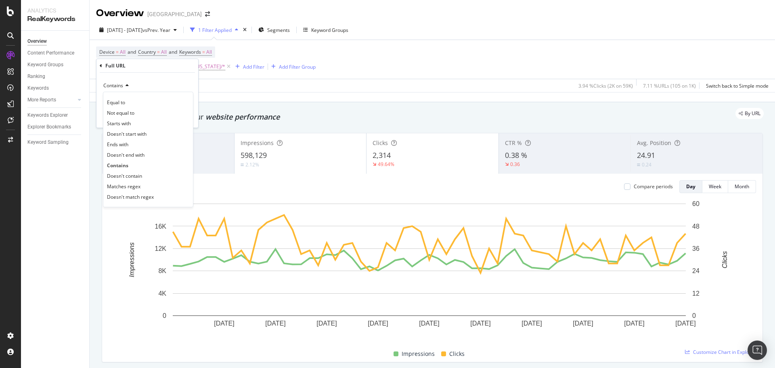
scroll to position [0, 0]
click at [124, 103] on span "Equal to" at bounding box center [116, 102] width 18 height 7
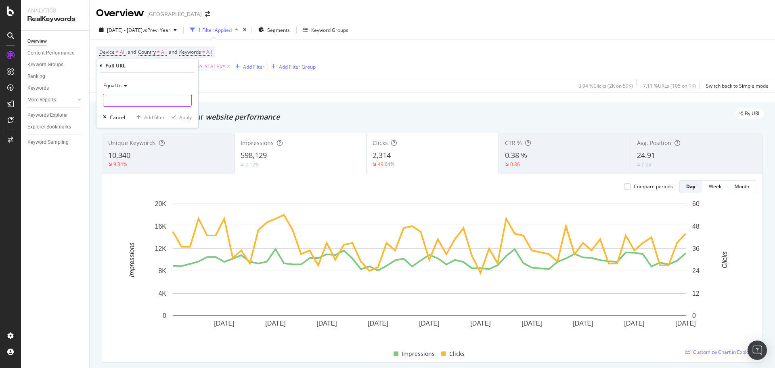
click at [156, 103] on input "text" at bounding box center [147, 100] width 88 height 13
paste input "[URL][DOMAIN_NAME][US_STATE]"
type input "[URL][DOMAIN_NAME][US_STATE]"
click at [179, 114] on div "Apply" at bounding box center [185, 117] width 13 height 7
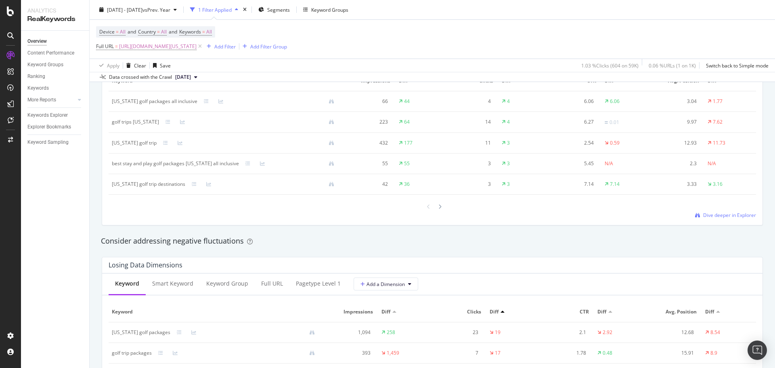
scroll to position [888, 0]
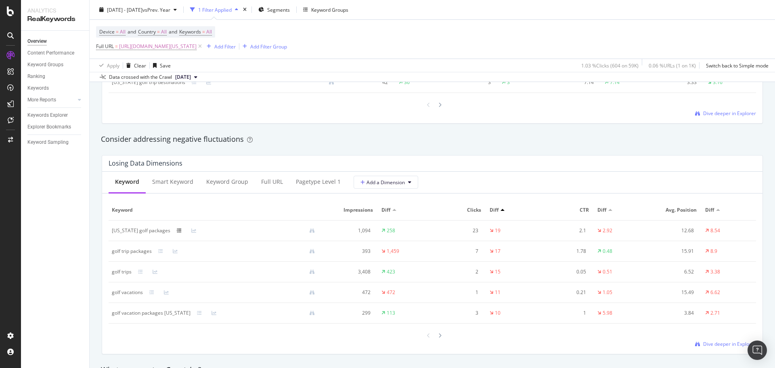
click at [177, 230] on icon at bounding box center [179, 230] width 5 height 5
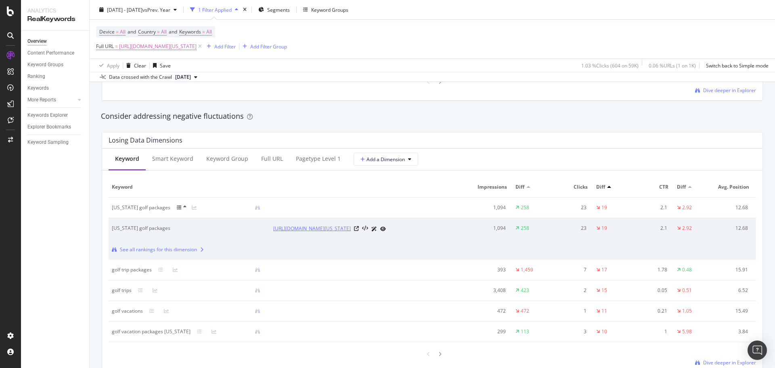
scroll to position [928, 0]
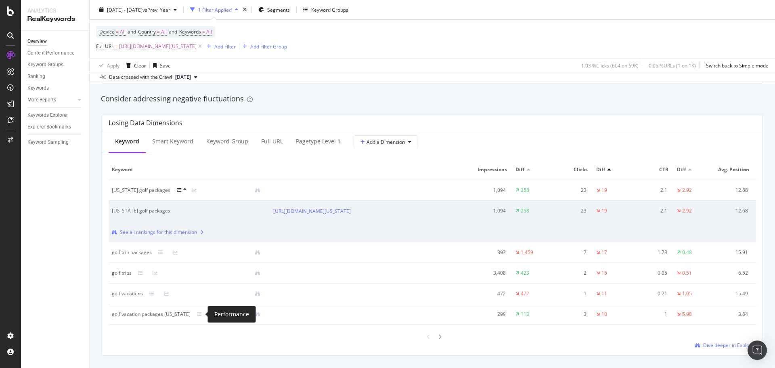
click at [211, 312] on icon at bounding box center [213, 314] width 5 height 5
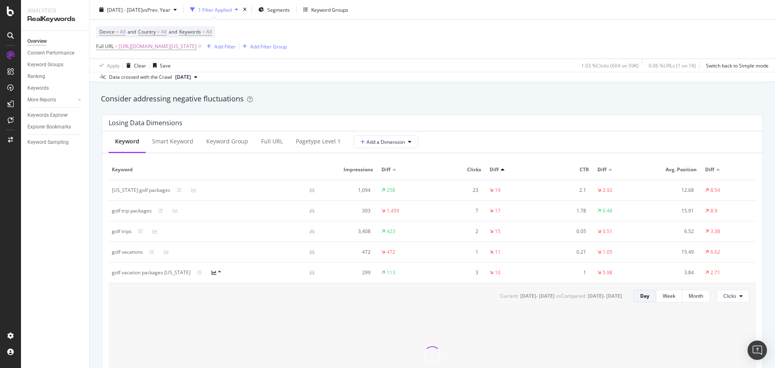
scroll to position [1009, 0]
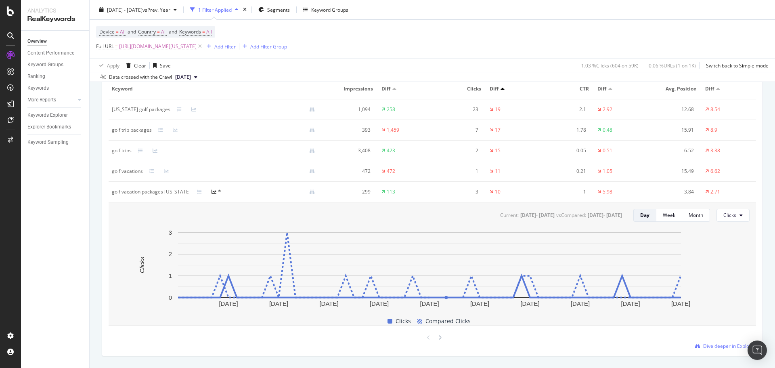
click at [211, 190] on icon at bounding box center [213, 191] width 5 height 5
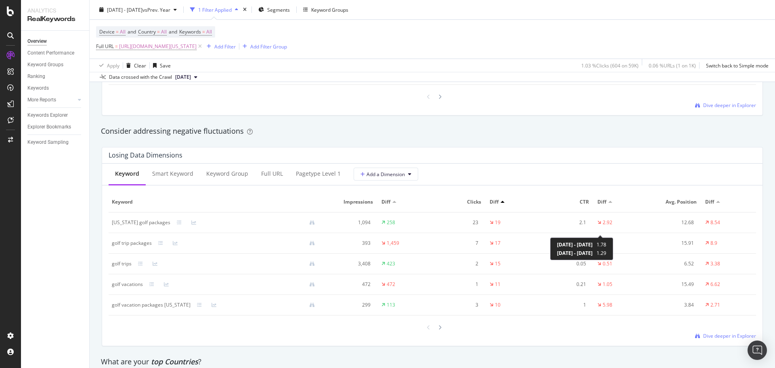
scroll to position [888, 0]
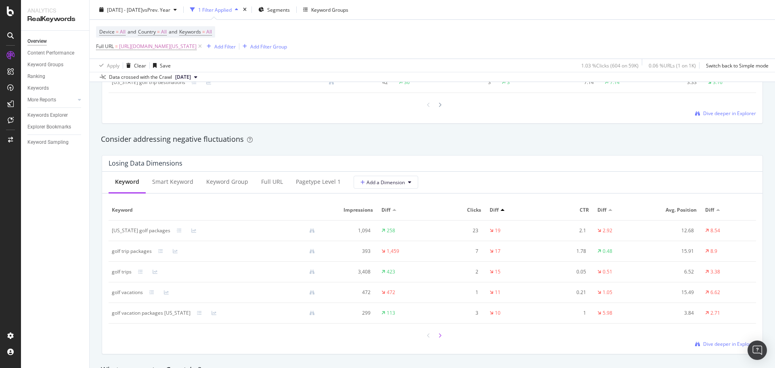
click at [438, 336] on div at bounding box center [439, 335] width 7 height 11
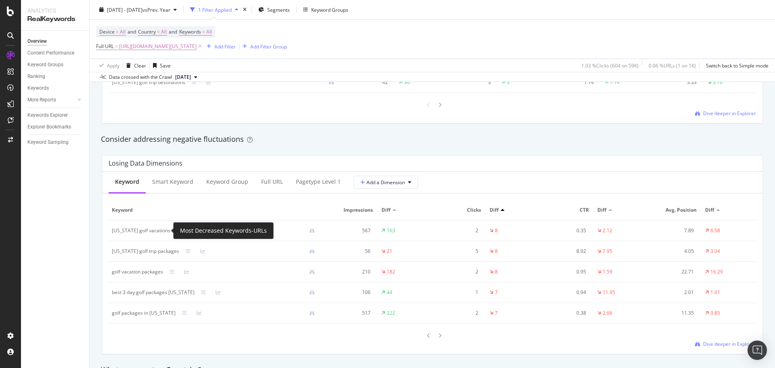
click at [177, 229] on icon at bounding box center [179, 230] width 5 height 5
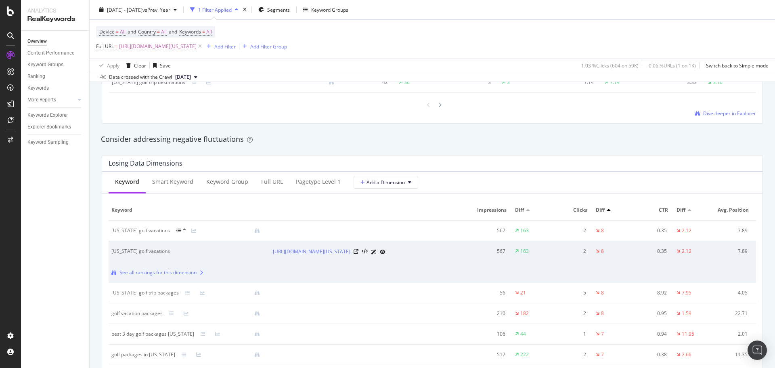
scroll to position [0, 0]
click at [165, 29] on span "All" at bounding box center [164, 31] width 6 height 11
click at [161, 53] on div "All" at bounding box center [191, 50] width 89 height 13
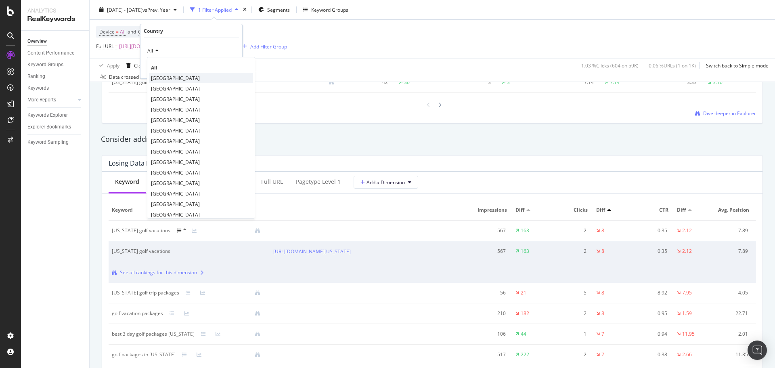
click at [174, 74] on div "[GEOGRAPHIC_DATA]" at bounding box center [201, 78] width 104 height 10
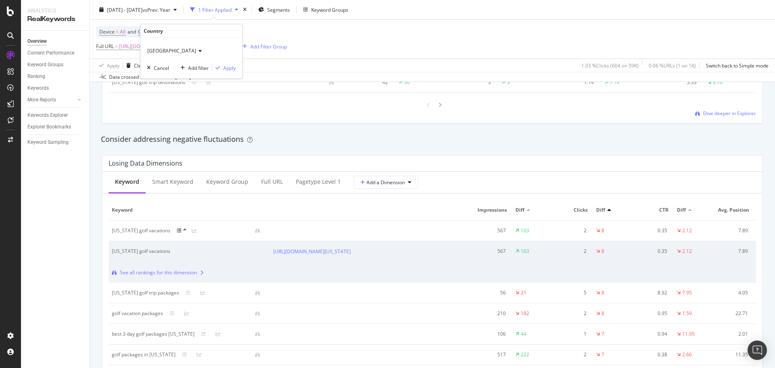
click at [241, 67] on div "United States of America Cancel Add filter Apply" at bounding box center [191, 58] width 102 height 40
click at [231, 68] on div "Apply" at bounding box center [229, 68] width 13 height 7
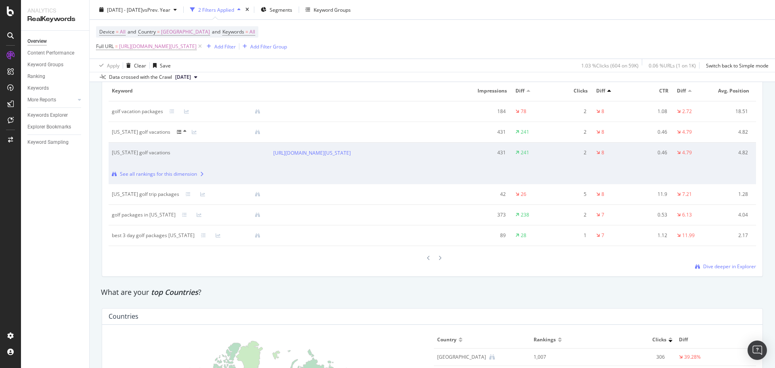
scroll to position [1090, 0]
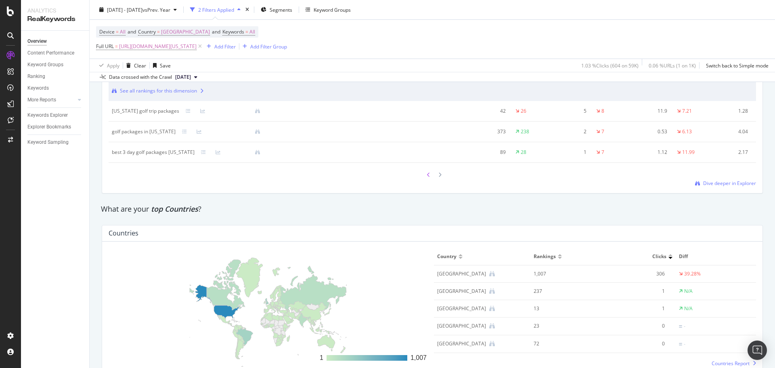
click at [425, 180] on div at bounding box center [428, 174] width 7 height 11
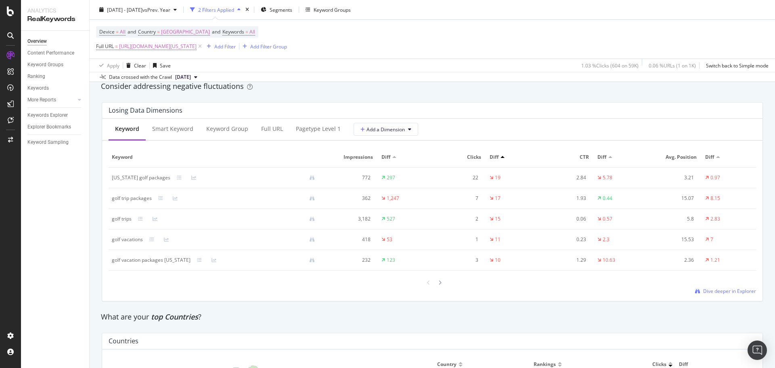
scroll to position [928, 0]
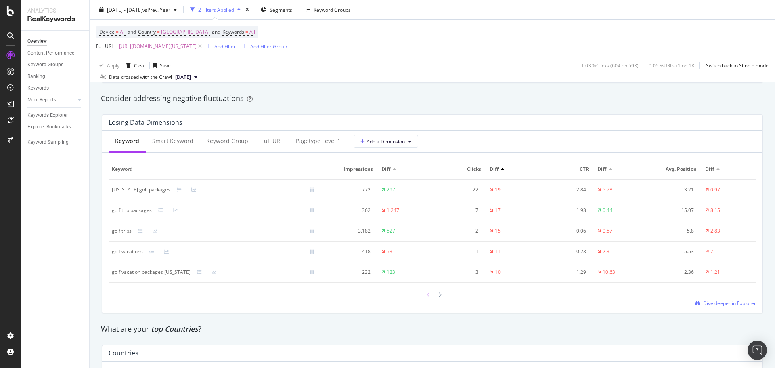
click at [427, 296] on icon at bounding box center [428, 294] width 3 height 5
click at [439, 295] on div at bounding box center [439, 294] width 7 height 11
click at [438, 292] on icon at bounding box center [439, 294] width 3 height 5
